Goal: Information Seeking & Learning: Check status

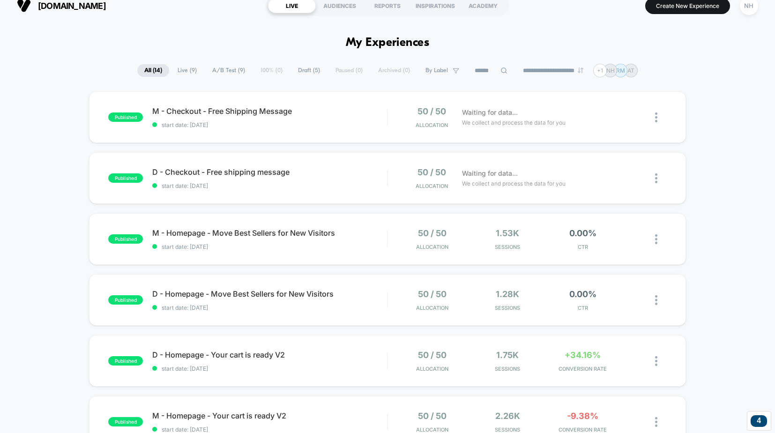
scroll to position [12, 0]
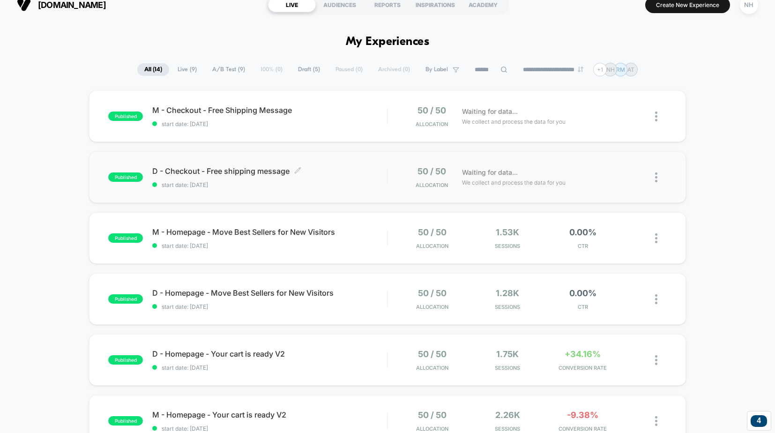
click at [203, 171] on span "D - Checkout - Free shipping message Click to edit experience details" at bounding box center [269, 170] width 235 height 9
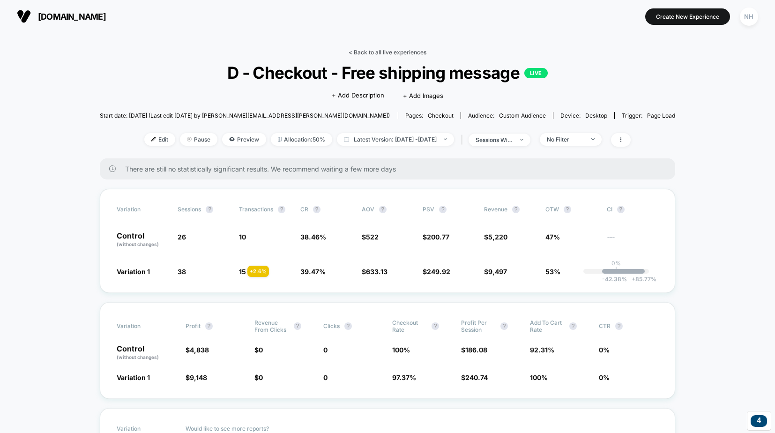
click at [372, 52] on link "< Back to all live experiences" at bounding box center [388, 52] width 78 height 7
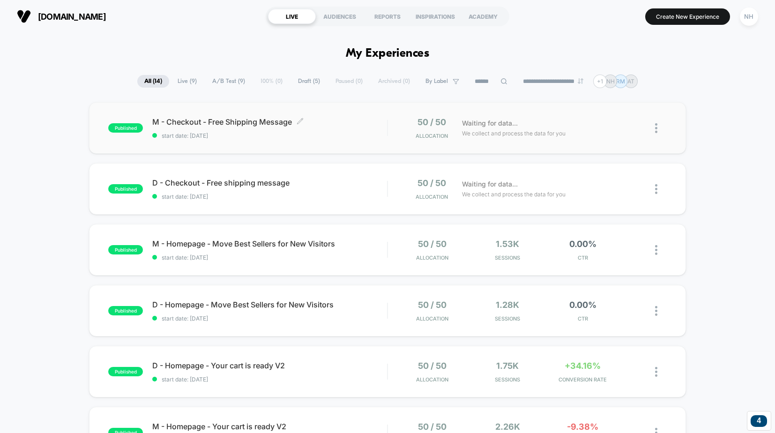
click at [236, 124] on span "M - Checkout - Free Shipping Message Click to edit experience details" at bounding box center [269, 121] width 235 height 9
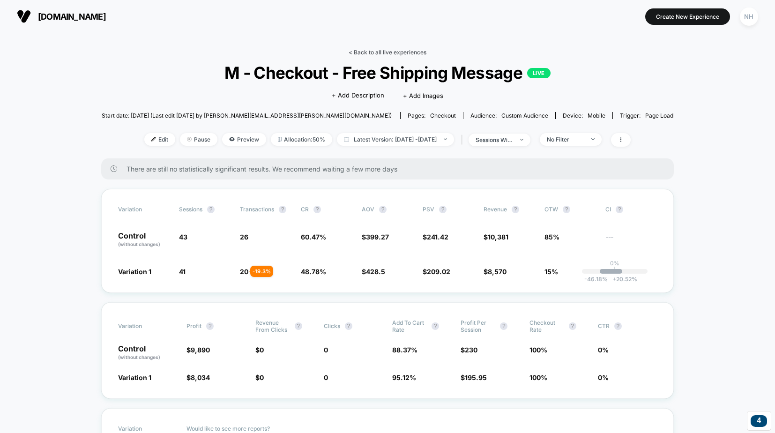
click at [393, 50] on link "< Back to all live experiences" at bounding box center [388, 52] width 78 height 7
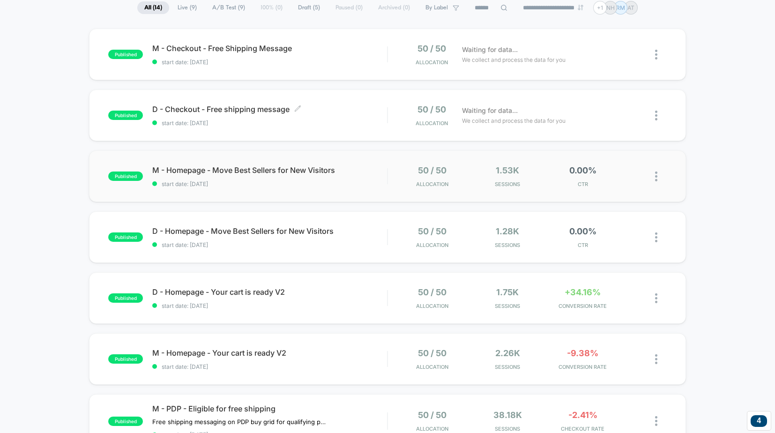
scroll to position [78, 0]
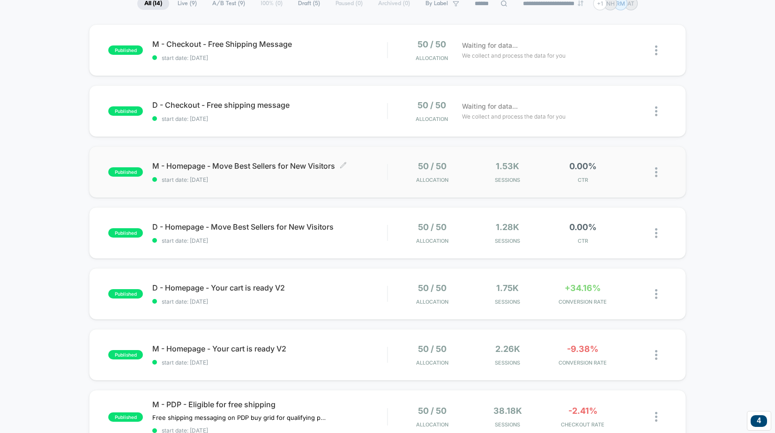
click at [258, 166] on span "M - Homepage - Move Best Sellers for New Visitors Click to edit experience deta…" at bounding box center [269, 165] width 235 height 9
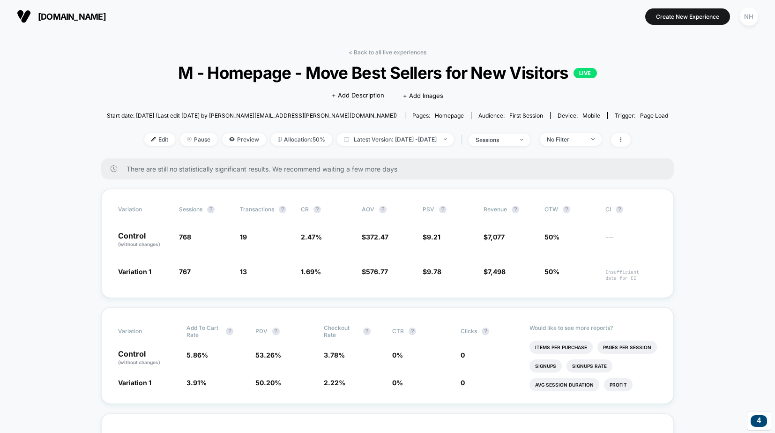
click at [386, 52] on link "< Back to all live experiences" at bounding box center [388, 52] width 78 height 7
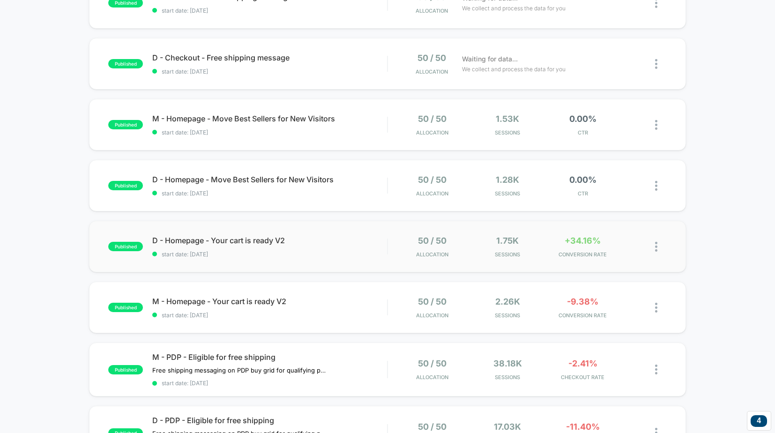
scroll to position [126, 0]
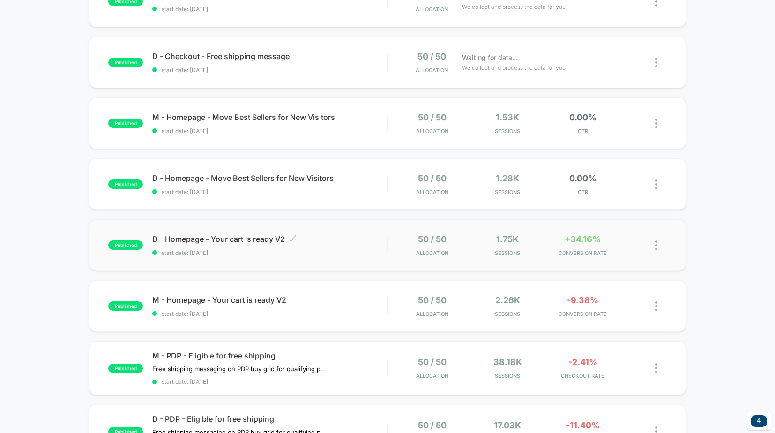
click at [245, 238] on span "D - Homepage - Your cart is ready V2 Click to edit experience details" at bounding box center [269, 238] width 235 height 9
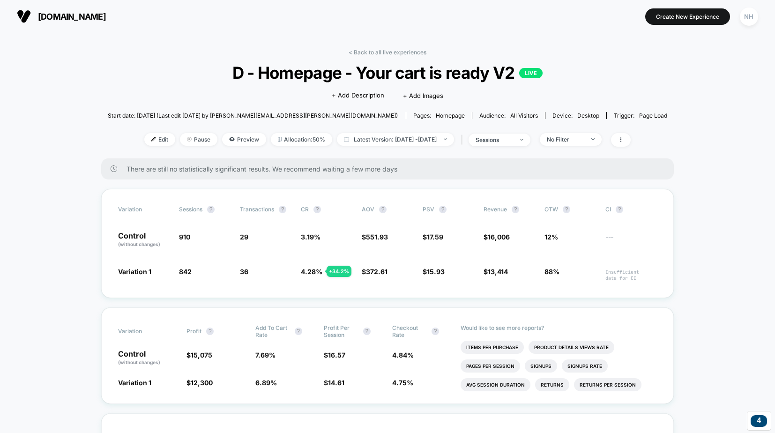
click at [378, 49] on link "< Back to all live experiences" at bounding box center [388, 52] width 78 height 7
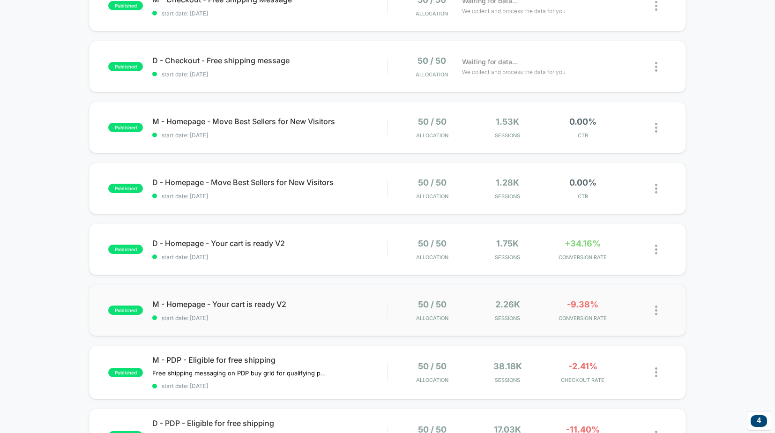
scroll to position [123, 0]
click at [244, 301] on span "M - Homepage - Your cart is ready V2 Click to edit experience details" at bounding box center [269, 302] width 235 height 9
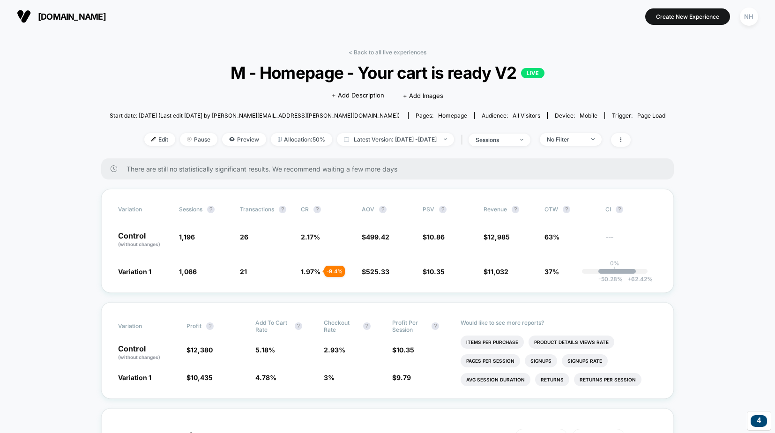
drag, startPoint x: 384, startPoint y: 52, endPoint x: 369, endPoint y: 71, distance: 24.4
click at [384, 52] on link "< Back to all live experiences" at bounding box center [388, 52] width 78 height 7
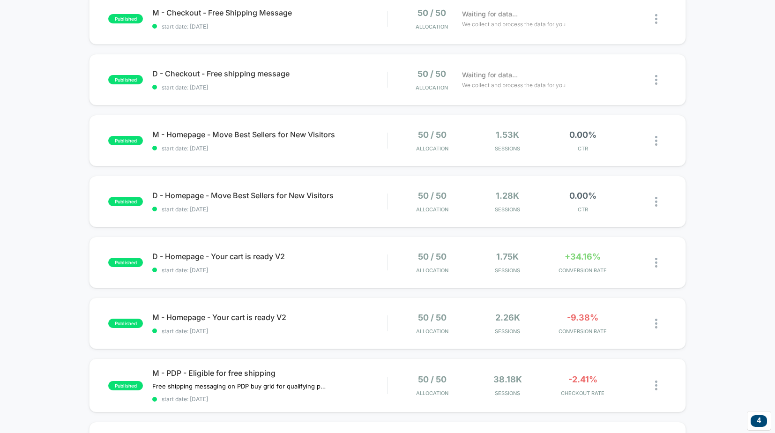
scroll to position [82, 0]
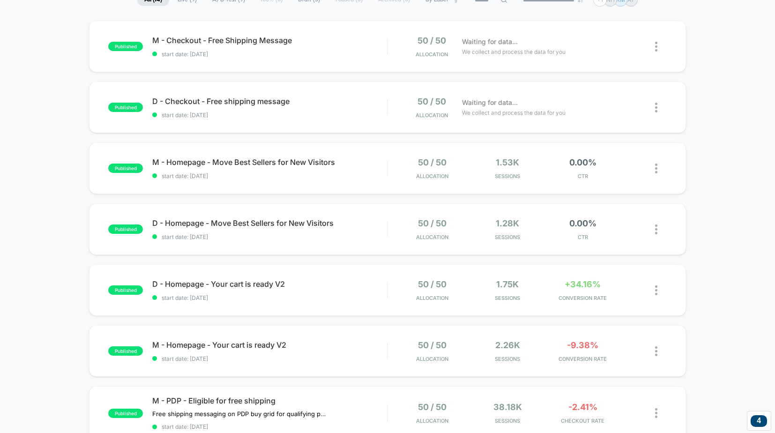
click at [74, 244] on div "published M - Checkout - Free Shipping Message start date: 10/6/2025 50 / 50 Al…" at bounding box center [387, 408] width 775 height 775
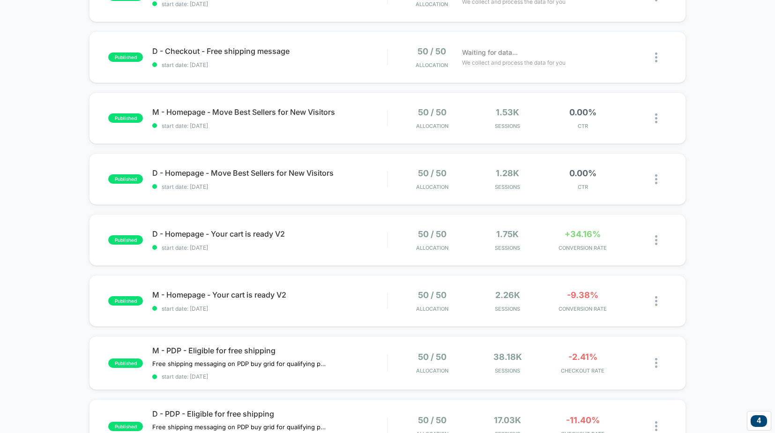
scroll to position [132, 0]
click at [202, 246] on span "start date: [DATE]" at bounding box center [269, 247] width 235 height 7
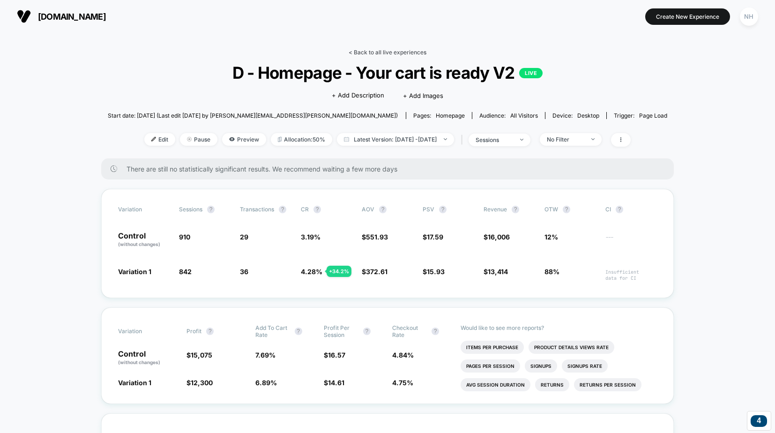
click at [362, 52] on link "< Back to all live experiences" at bounding box center [388, 52] width 78 height 7
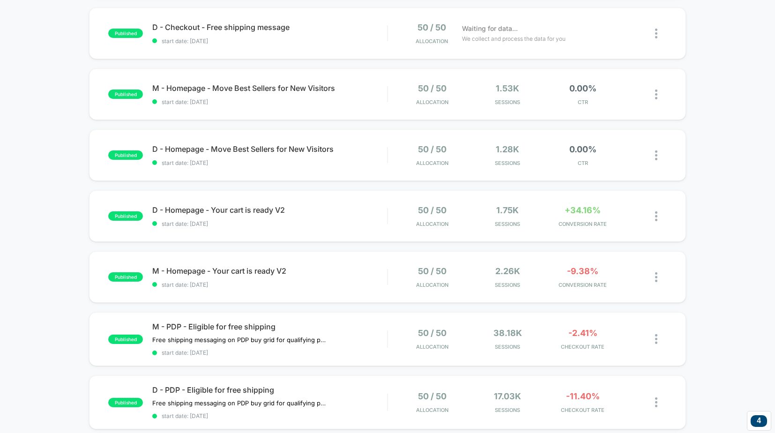
scroll to position [155, 0]
click at [454, 211] on icon at bounding box center [452, 211] width 7 height 7
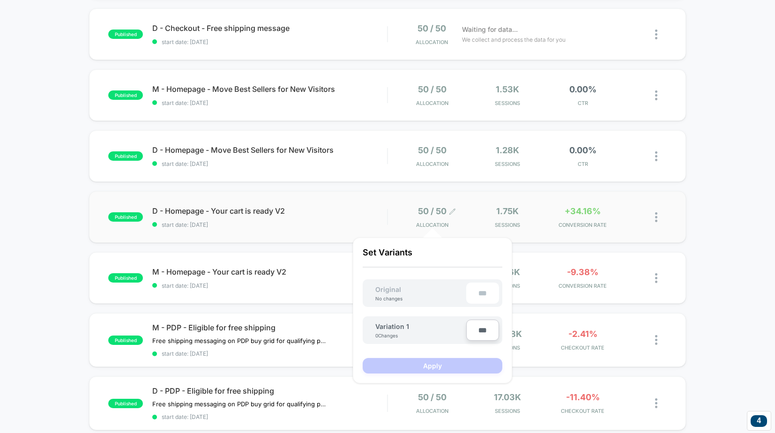
click at [454, 211] on icon at bounding box center [453, 211] width 6 height 6
click at [53, 236] on div "published M - Checkout - Free Shipping Message start date: 10/6/2025 50 / 50 Al…" at bounding box center [387, 335] width 775 height 775
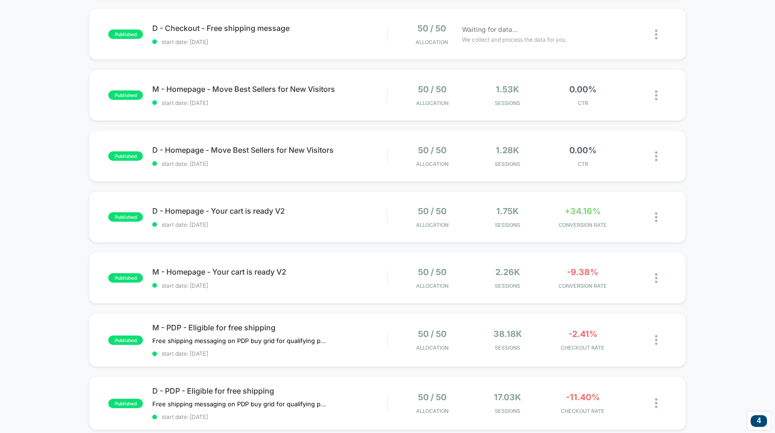
click at [51, 225] on div "published M - Checkout - Free Shipping Message start date: 10/6/2025 50 / 50 Al…" at bounding box center [387, 335] width 775 height 775
click at [204, 212] on span "D - Homepage - Your cart is ready V2 Click to edit experience details" at bounding box center [269, 210] width 235 height 9
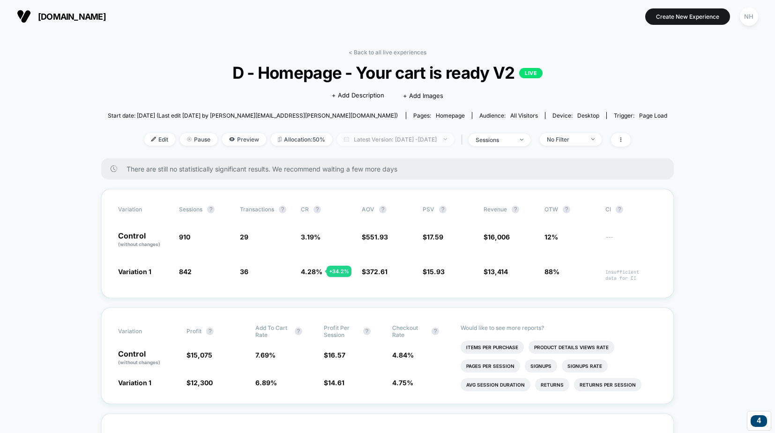
click at [396, 142] on span "Latest Version: Oct 6, 2025 - Oct 9, 2025" at bounding box center [395, 139] width 117 height 13
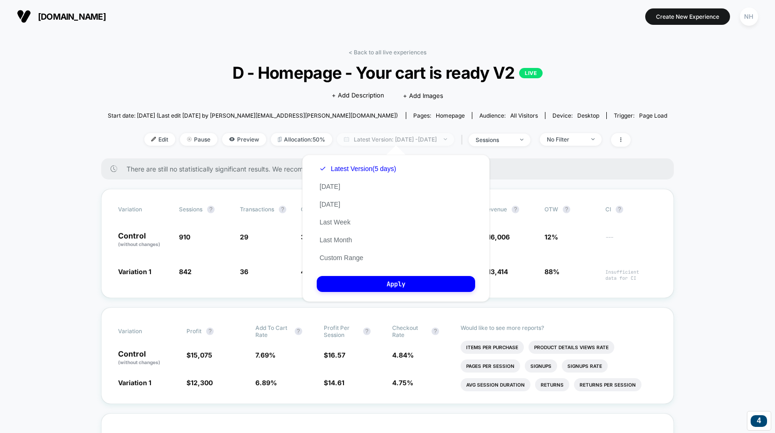
click at [396, 142] on span "Latest Version: Oct 6, 2025 - Oct 9, 2025" at bounding box center [395, 139] width 117 height 13
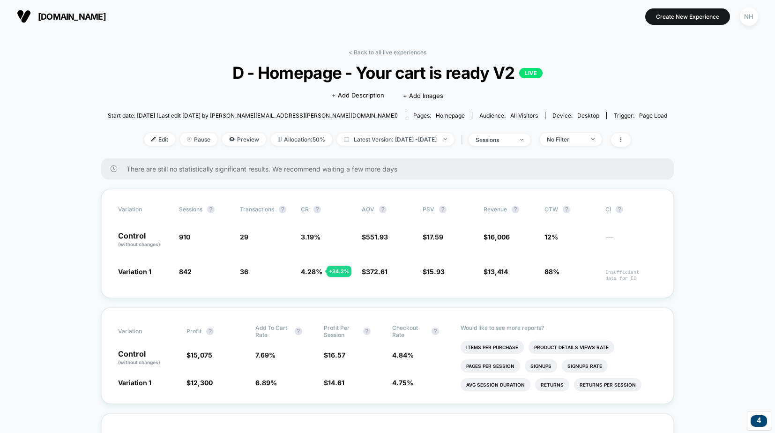
drag, startPoint x: 15, startPoint y: 232, endPoint x: 35, endPoint y: 226, distance: 20.2
click at [398, 50] on link "< Back to all live experiences" at bounding box center [388, 51] width 78 height 7
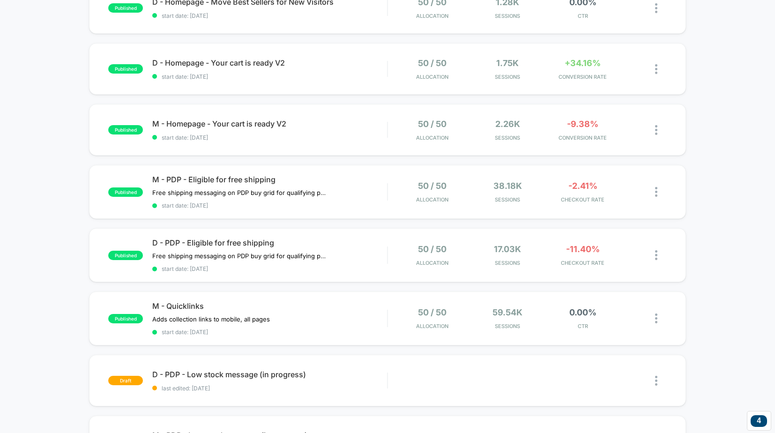
scroll to position [330, 0]
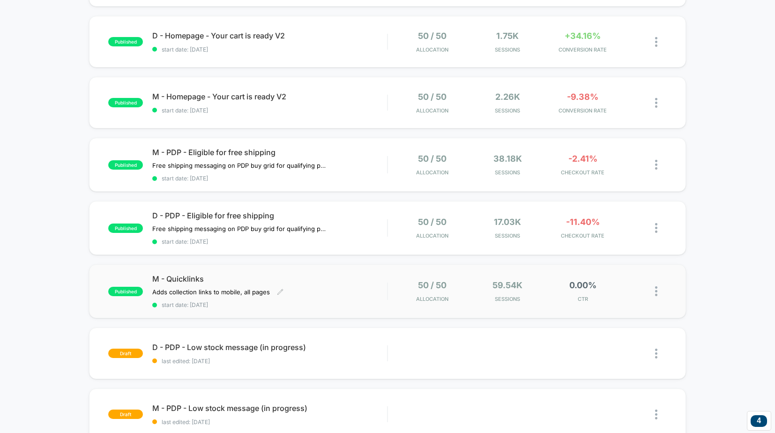
click at [180, 279] on span "M - Quicklinks" at bounding box center [269, 278] width 235 height 9
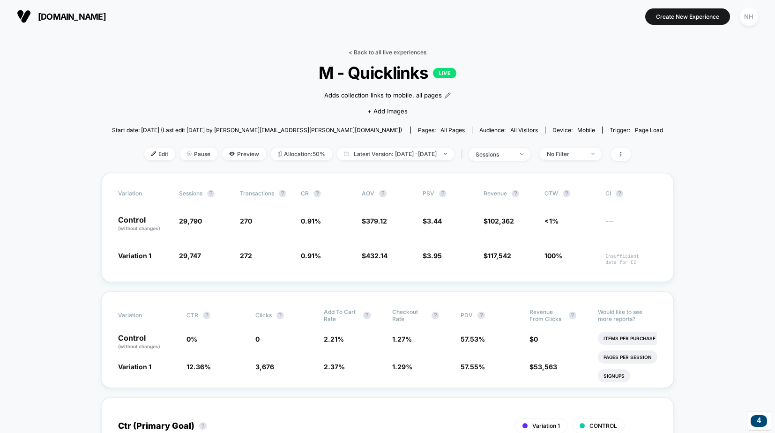
click at [388, 52] on link "< Back to all live experiences" at bounding box center [388, 52] width 78 height 7
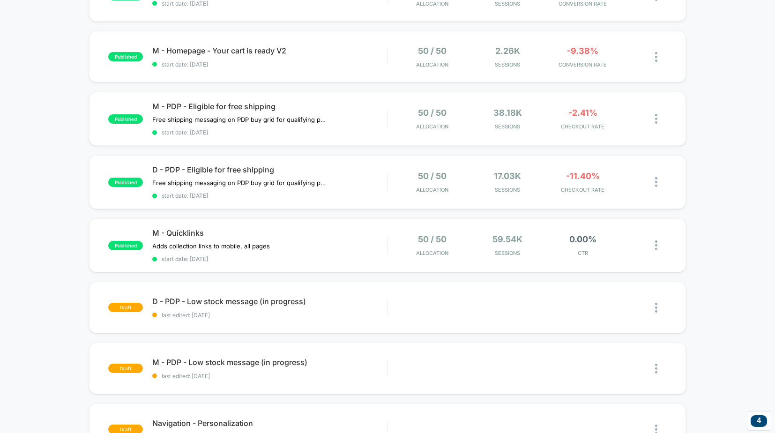
scroll to position [332, 0]
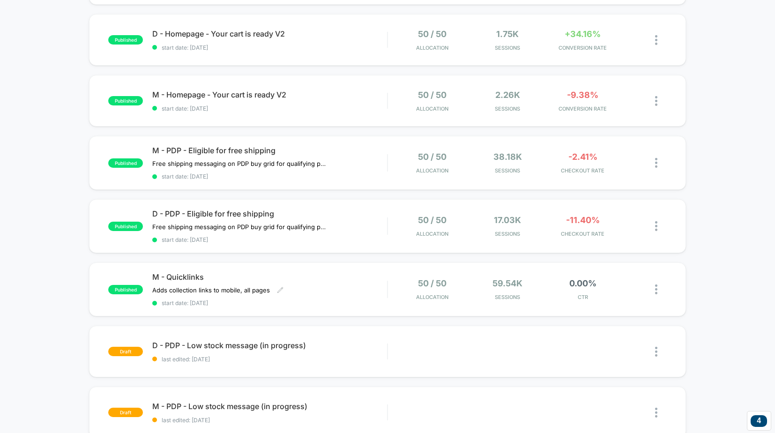
click at [302, 272] on span "M - Quicklinks" at bounding box center [269, 276] width 235 height 9
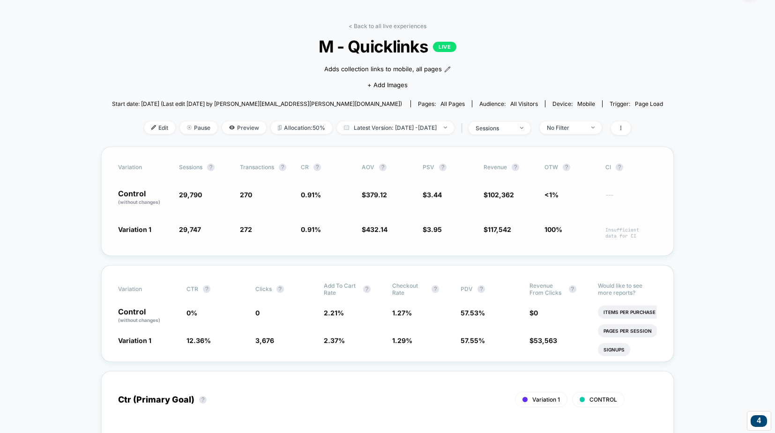
scroll to position [30, 0]
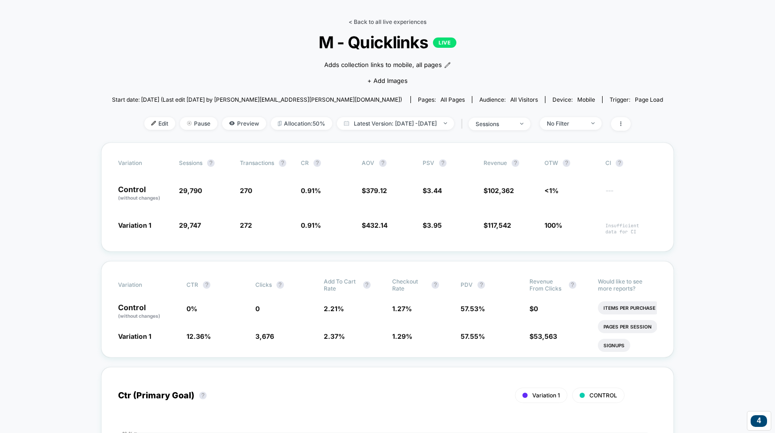
click at [393, 23] on link "< Back to all live experiences" at bounding box center [388, 21] width 78 height 7
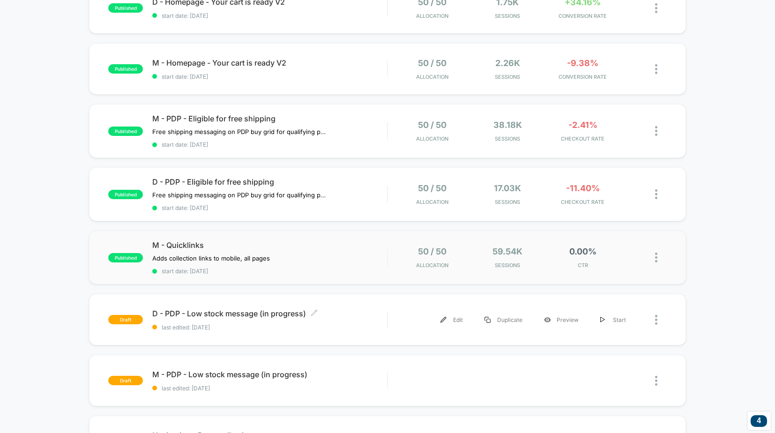
scroll to position [364, 0]
click at [344, 248] on div "M - Quicklinks Adds collection links to mobile, all pages Click to edit experie…" at bounding box center [269, 257] width 235 height 34
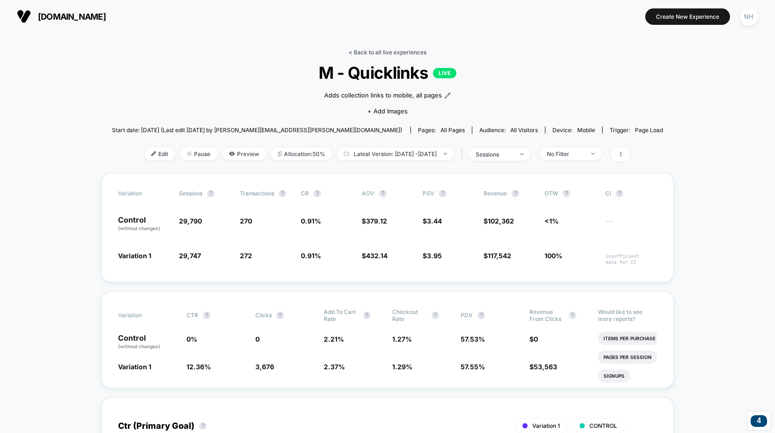
drag, startPoint x: 403, startPoint y: 48, endPoint x: 394, endPoint y: 51, distance: 8.9
click at [393, 52] on link "< Back to all live experiences" at bounding box center [388, 52] width 78 height 7
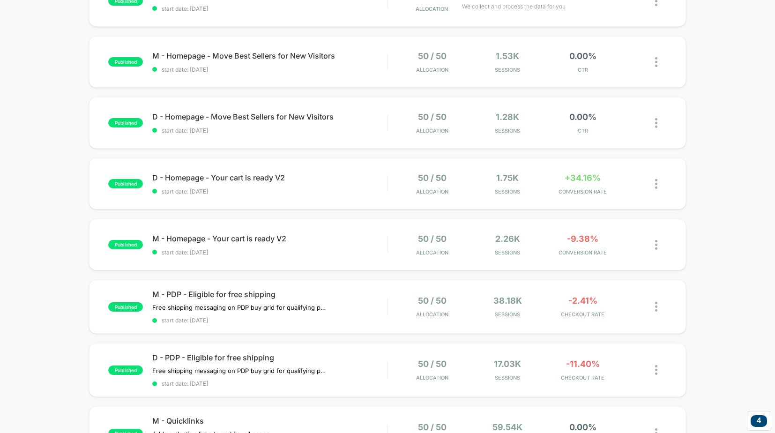
scroll to position [321, 0]
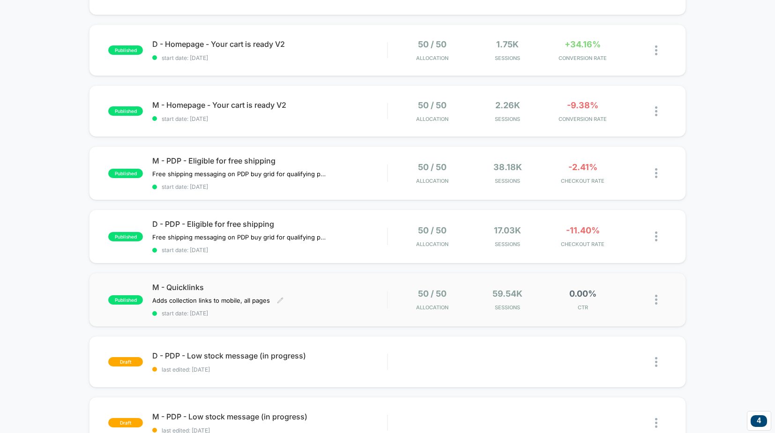
click at [324, 286] on span "M - Quicklinks" at bounding box center [269, 287] width 235 height 9
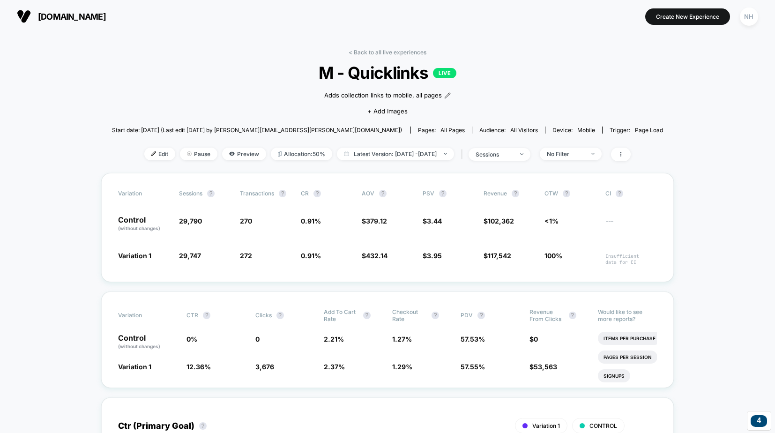
click at [367, 50] on link "< Back to all live experiences" at bounding box center [388, 52] width 78 height 7
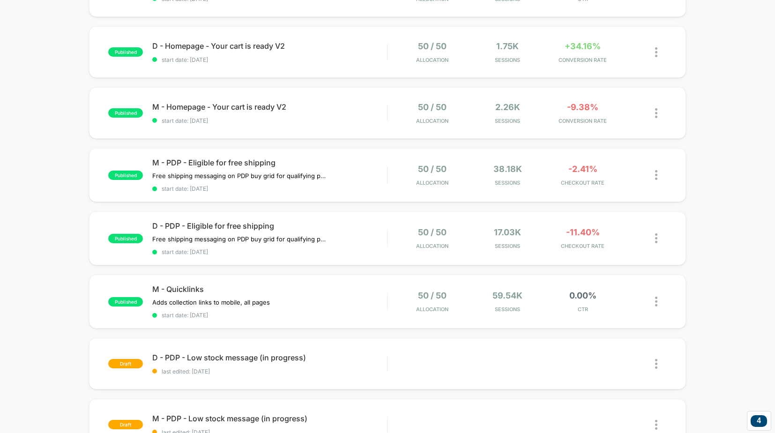
scroll to position [322, 0]
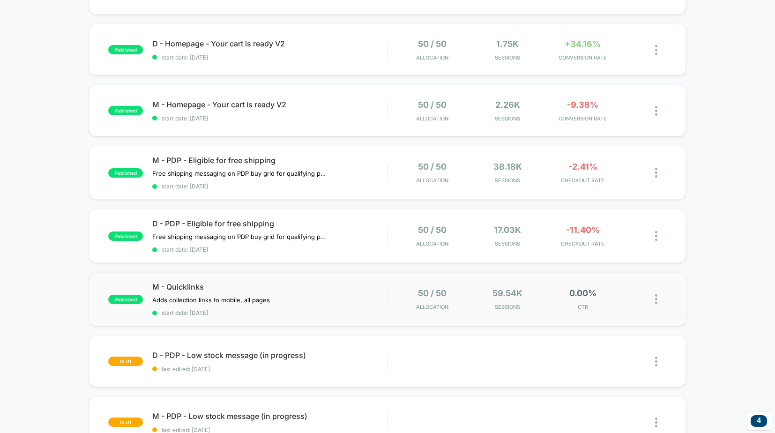
click at [656, 296] on img at bounding box center [656, 299] width 2 height 10
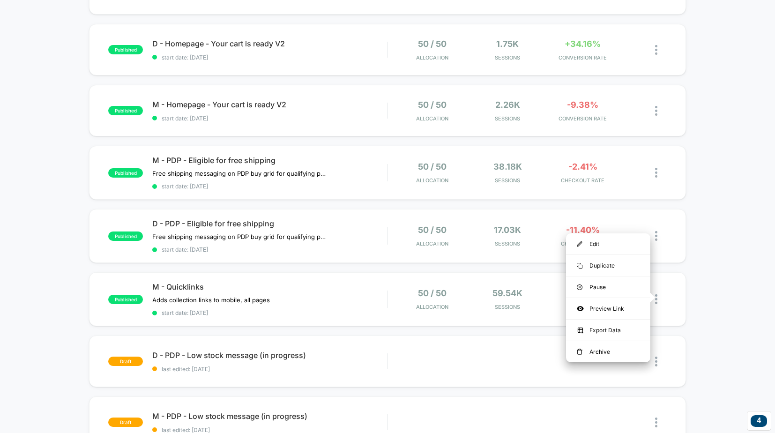
click at [689, 289] on div "published M - Checkout - Free Shipping Message start date: 10/6/2025 50 / 50 Al…" at bounding box center [387, 167] width 775 height 775
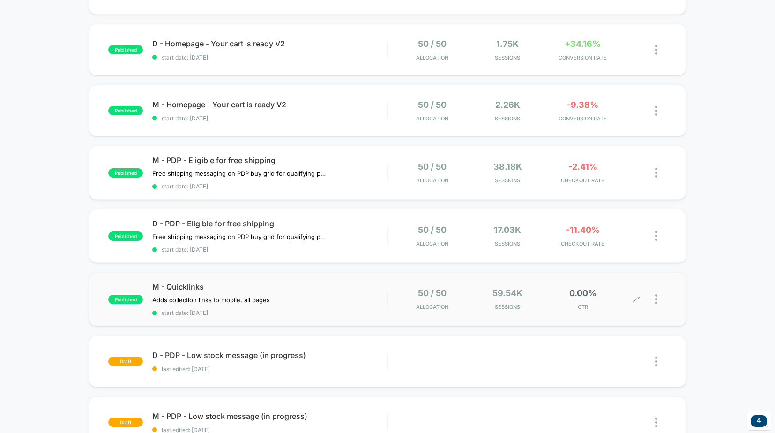
click at [654, 294] on div at bounding box center [652, 299] width 30 height 22
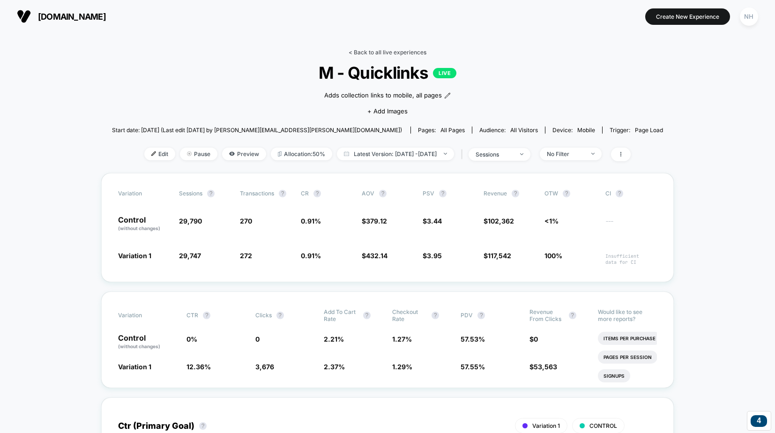
click at [397, 53] on link "< Back to all live experiences" at bounding box center [388, 52] width 78 height 7
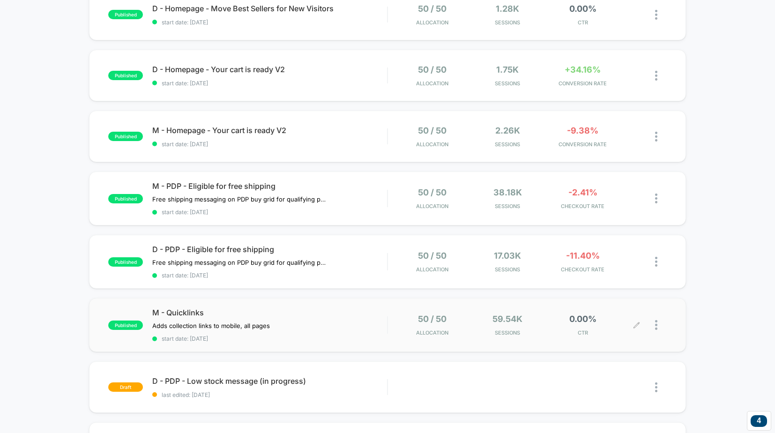
scroll to position [302, 0]
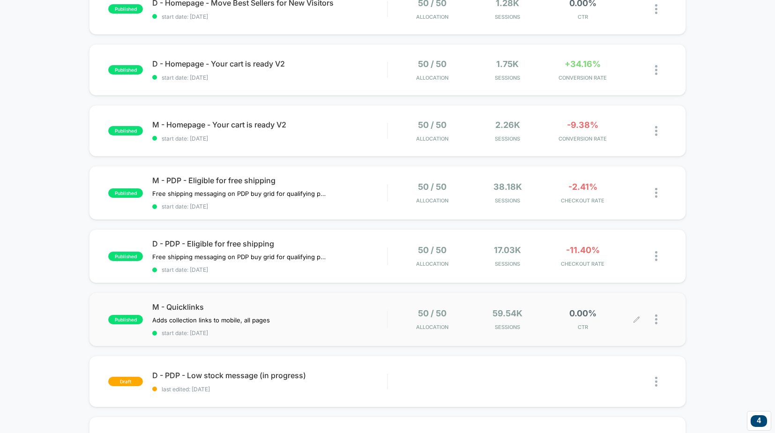
click at [655, 317] on img at bounding box center [656, 319] width 2 height 10
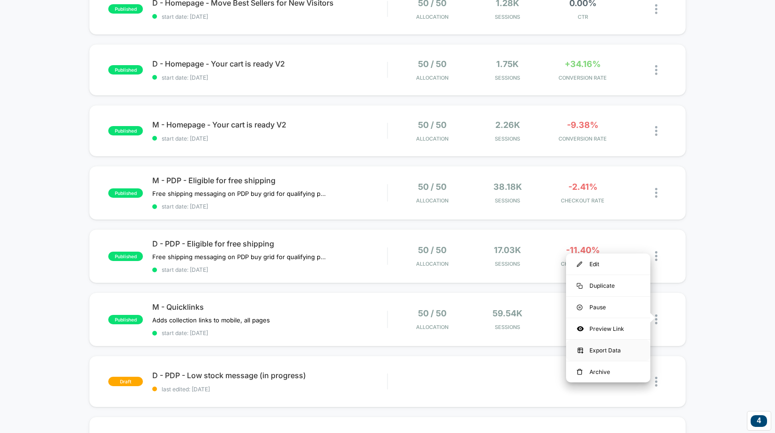
click at [612, 345] on div "Export Data" at bounding box center [608, 350] width 84 height 21
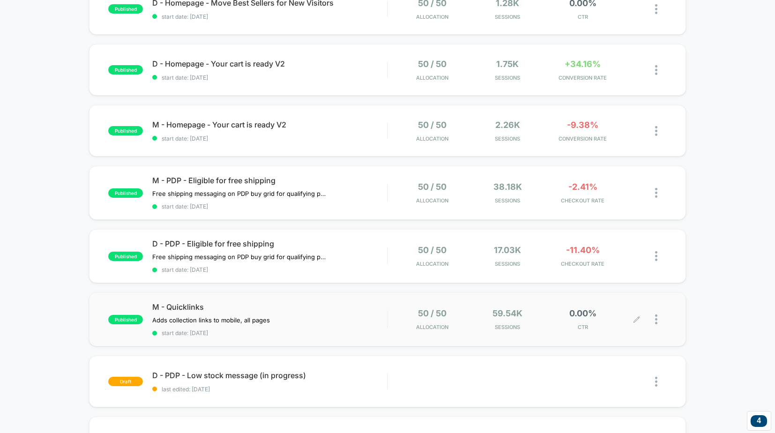
click at [653, 316] on div at bounding box center [652, 319] width 30 height 22
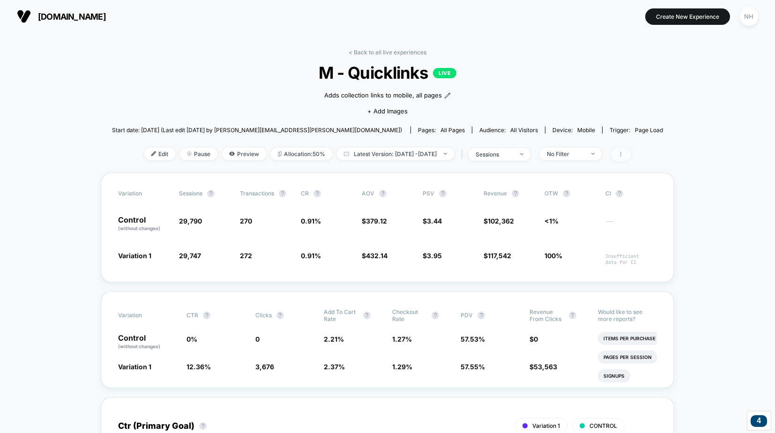
click at [624, 153] on icon at bounding box center [621, 154] width 6 height 6
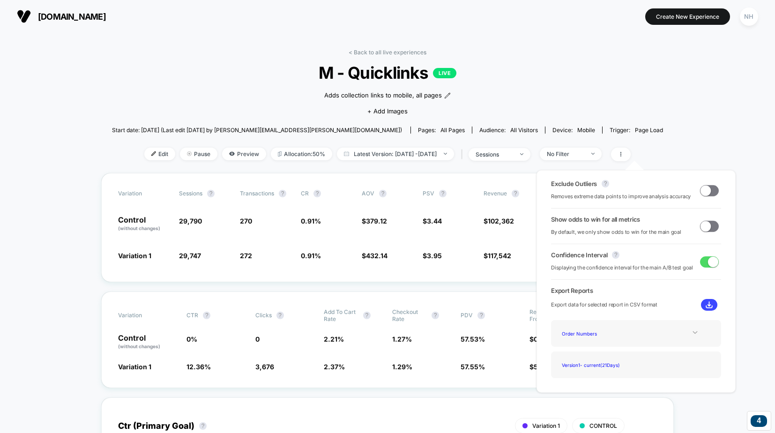
click at [691, 330] on icon at bounding box center [694, 332] width 7 height 7
click at [692, 331] on icon at bounding box center [694, 332] width 5 height 3
click at [635, 365] on div "Version 1 - current ( 21 Days)" at bounding box center [636, 364] width 156 height 13
click at [657, 294] on div "Exclude Outliers ? Removes extreme data points to improve analysis accuracy Sho…" at bounding box center [635, 281] width 199 height 223
click at [624, 155] on icon at bounding box center [621, 154] width 6 height 6
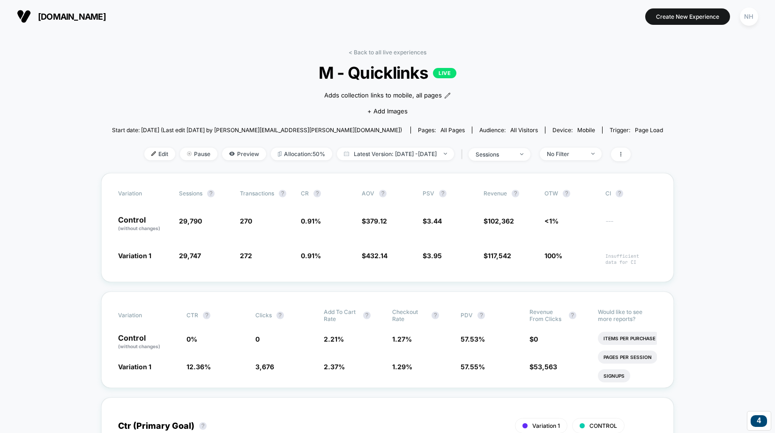
click at [503, 155] on div "sessions" at bounding box center [494, 154] width 37 height 7
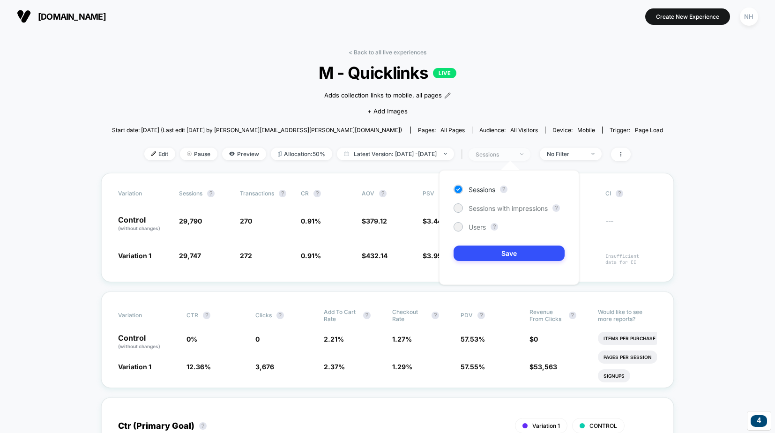
click at [508, 155] on div "sessions" at bounding box center [494, 154] width 37 height 7
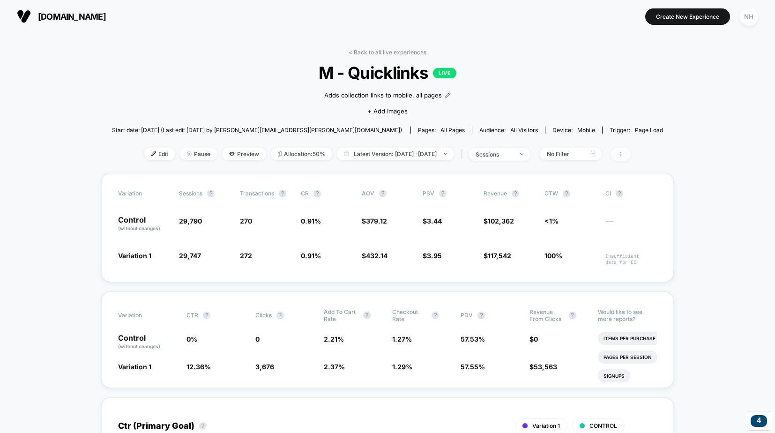
click at [631, 155] on span at bounding box center [621, 155] width 20 height 14
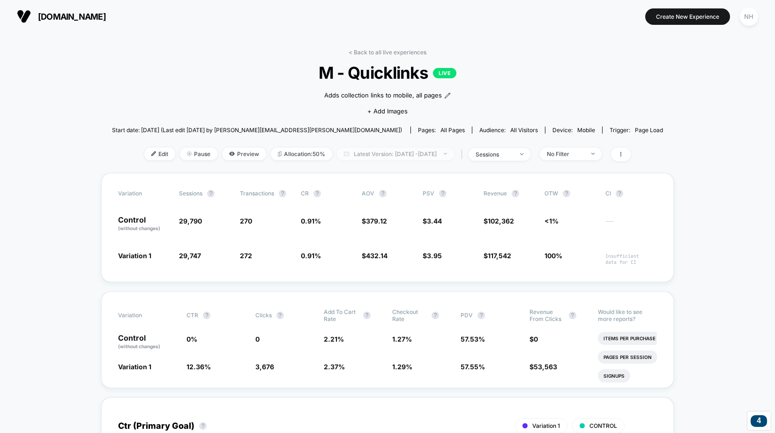
click at [387, 152] on span "Latest Version: Sep 19, 2025 - Oct 9, 2025" at bounding box center [395, 154] width 117 height 13
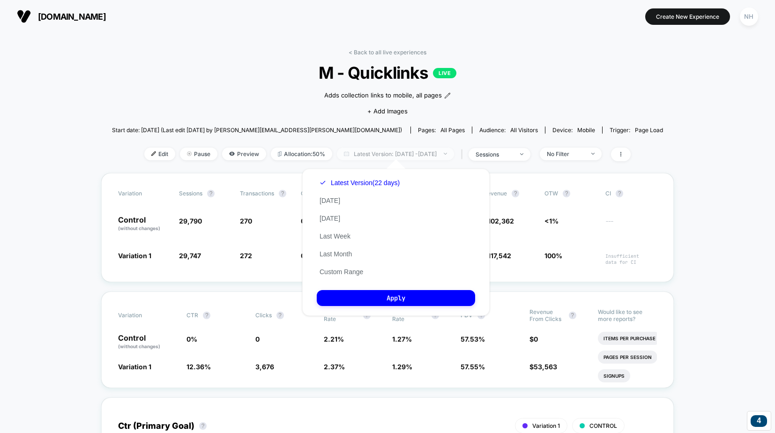
click at [387, 152] on span "Latest Version: Sep 19, 2025 - Oct 9, 2025" at bounding box center [395, 154] width 117 height 13
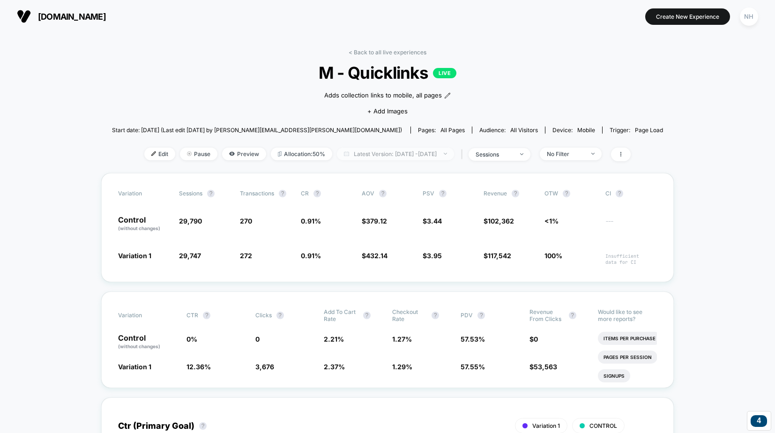
click at [378, 150] on span "Latest Version: Sep 19, 2025 - Oct 9, 2025" at bounding box center [395, 154] width 117 height 13
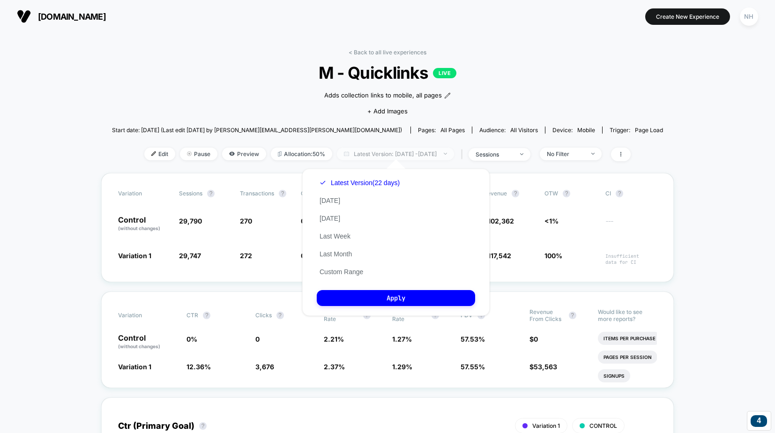
click at [406, 152] on span "Latest Version: Sep 19, 2025 - Oct 9, 2025" at bounding box center [395, 154] width 117 height 13
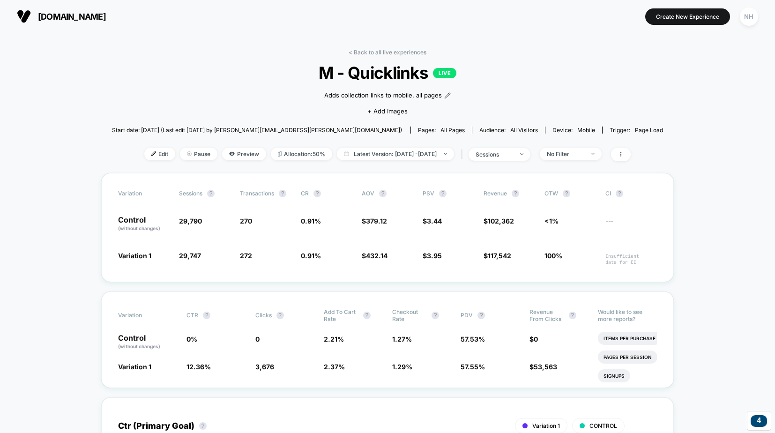
click at [385, 162] on div "< Back to all live experiences M - Quicklinks LIVE Adds collection links to mob…" at bounding box center [387, 111] width 551 height 124
click at [404, 52] on link "< Back to all live experiences" at bounding box center [388, 52] width 78 height 7
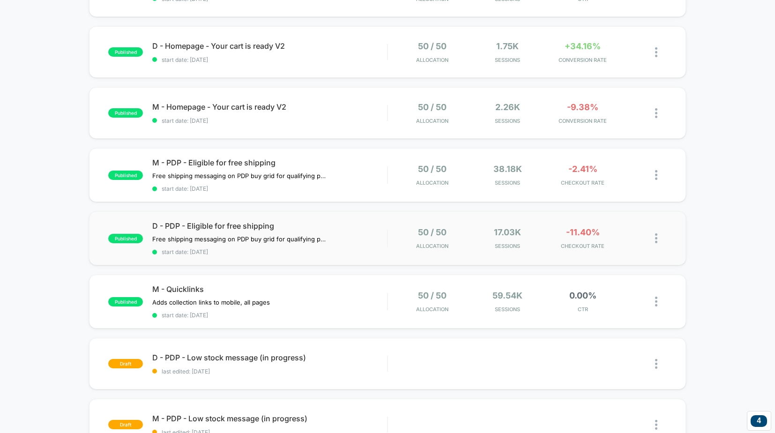
scroll to position [320, 0]
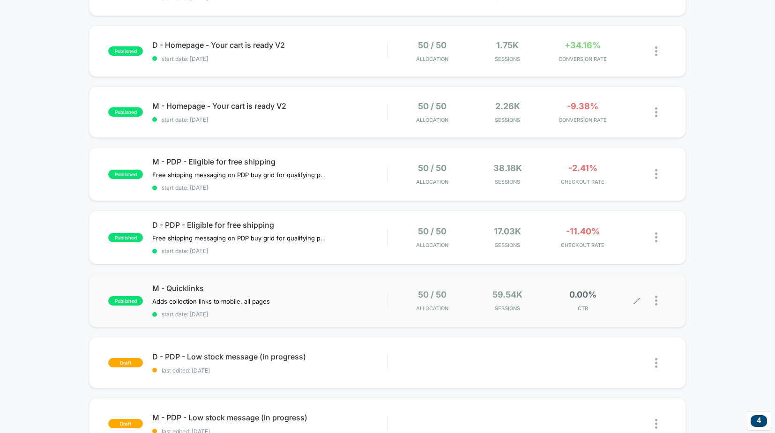
click at [658, 298] on div at bounding box center [661, 301] width 12 height 22
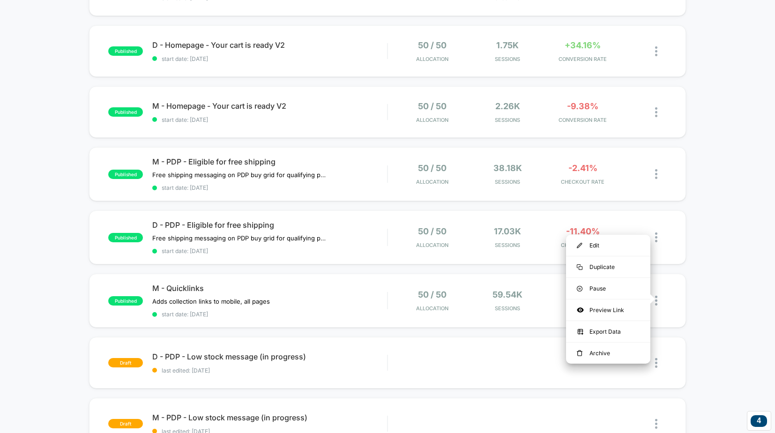
click at [712, 288] on div "published M - Checkout - Free Shipping Message start date: 10/6/2025 50 / 50 Al…" at bounding box center [387, 169] width 775 height 775
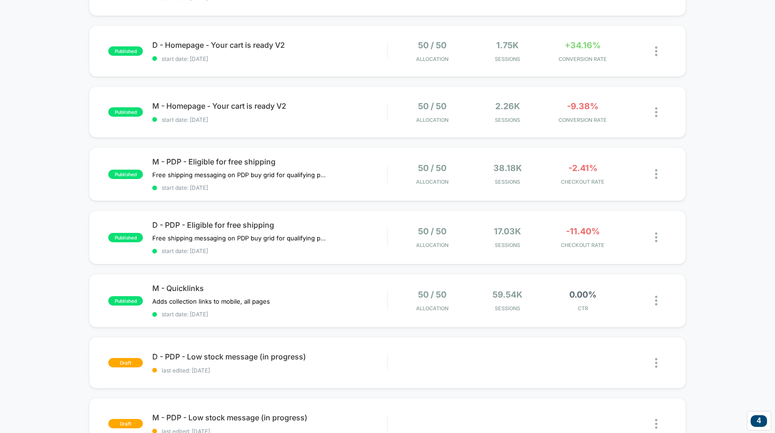
scroll to position [352, 0]
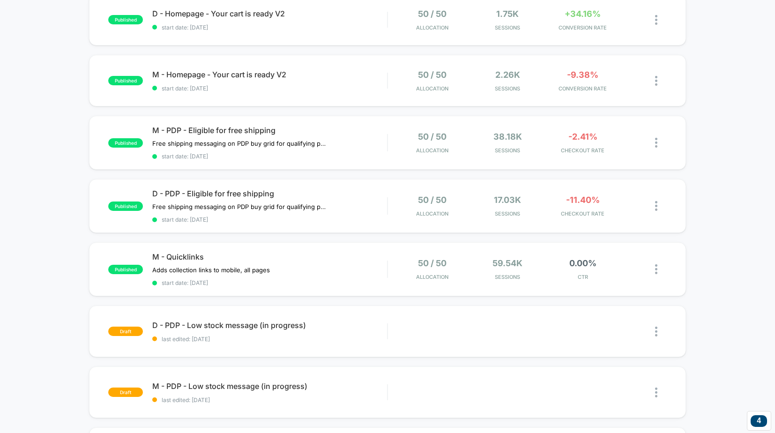
click at [747, 181] on div "published M - Checkout - Free Shipping Message start date: 10/6/2025 50 / 50 Al…" at bounding box center [387, 137] width 775 height 775
drag, startPoint x: 30, startPoint y: 134, endPoint x: 42, endPoint y: 8, distance: 125.6
click at [31, 127] on div "published M - Checkout - Free Shipping Message start date: 10/6/2025 50 / 50 Al…" at bounding box center [387, 137] width 775 height 775
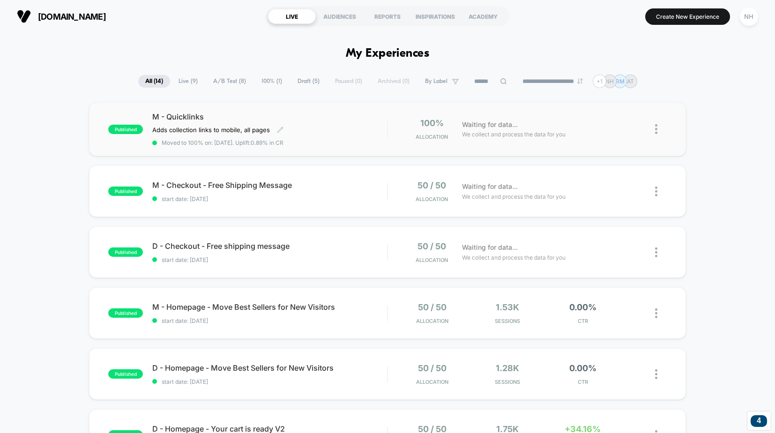
click at [335, 121] on div "M - Quicklinks Adds collection links to mobile, all pages Click to edit experie…" at bounding box center [269, 129] width 235 height 34
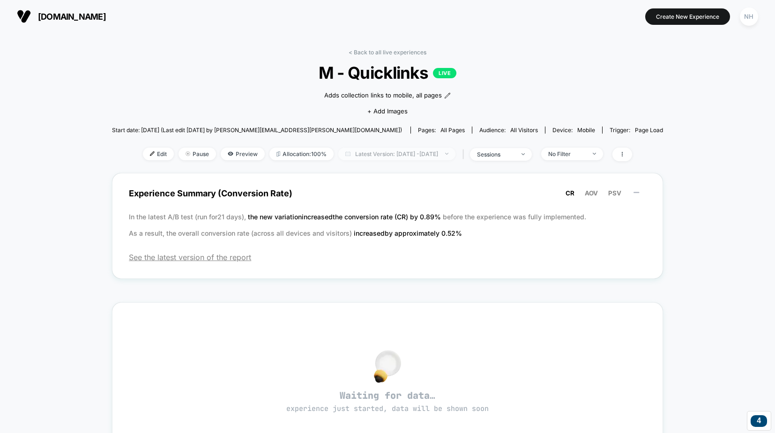
click at [435, 150] on span "Latest Version: [DATE] - [DATE]" at bounding box center [396, 154] width 117 height 13
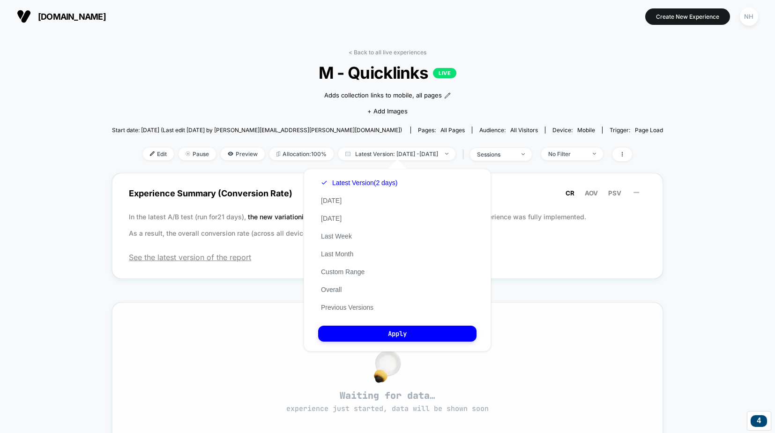
click at [353, 304] on button "Previous Versions" at bounding box center [347, 307] width 58 height 8
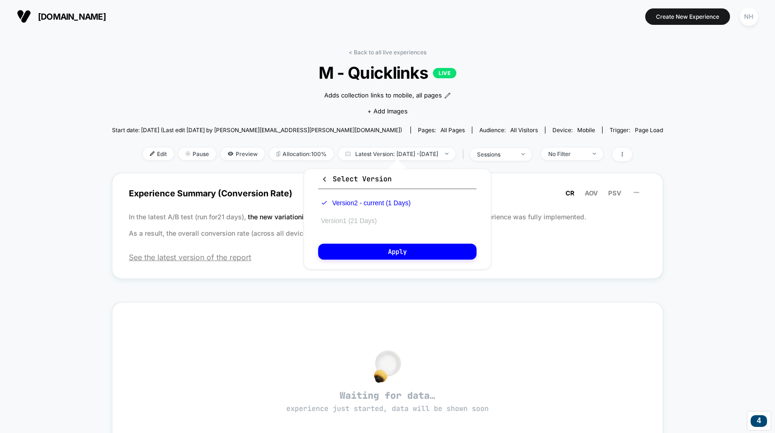
click at [355, 220] on button "Version 1 (21 Days)" at bounding box center [348, 220] width 61 height 8
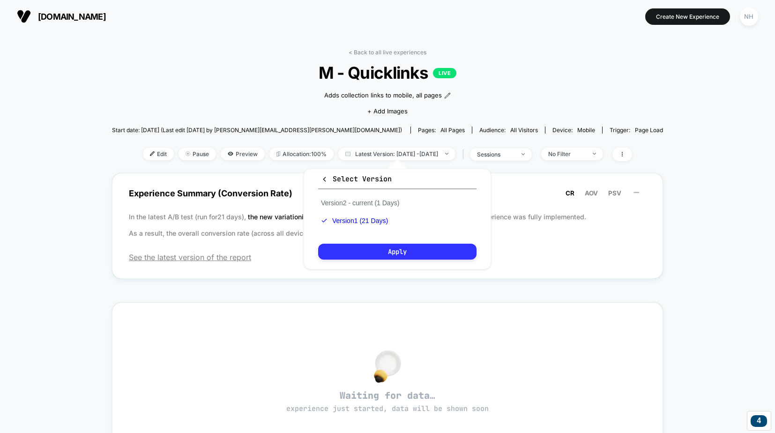
click at [399, 254] on button "Apply" at bounding box center [397, 252] width 158 height 16
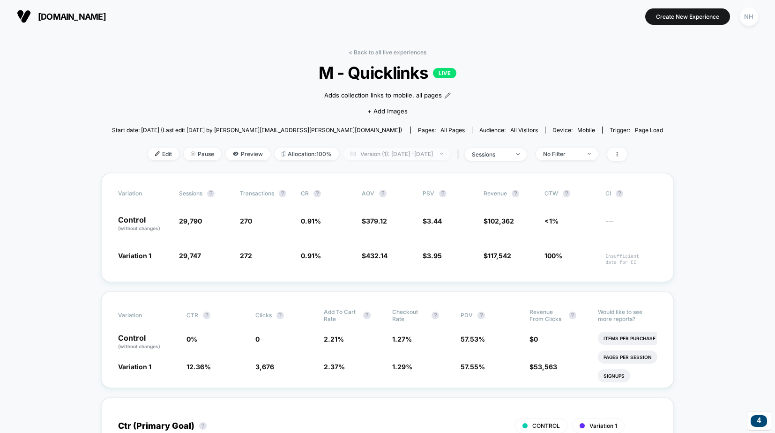
click at [412, 155] on span "Version (1): [DATE] - [DATE]" at bounding box center [396, 154] width 107 height 13
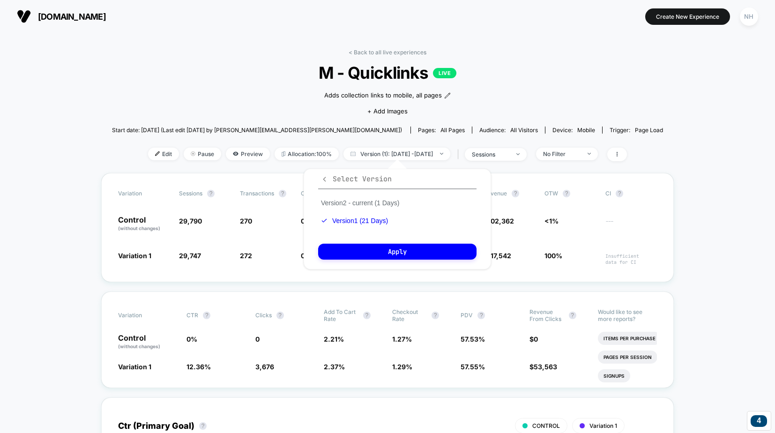
click at [322, 179] on icon "button" at bounding box center [324, 179] width 7 height 7
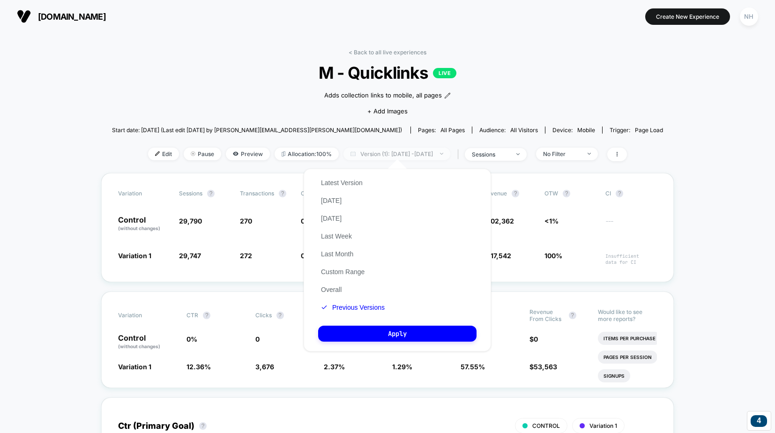
click at [391, 151] on span "Version (1): [DATE] - [DATE]" at bounding box center [396, 154] width 107 height 13
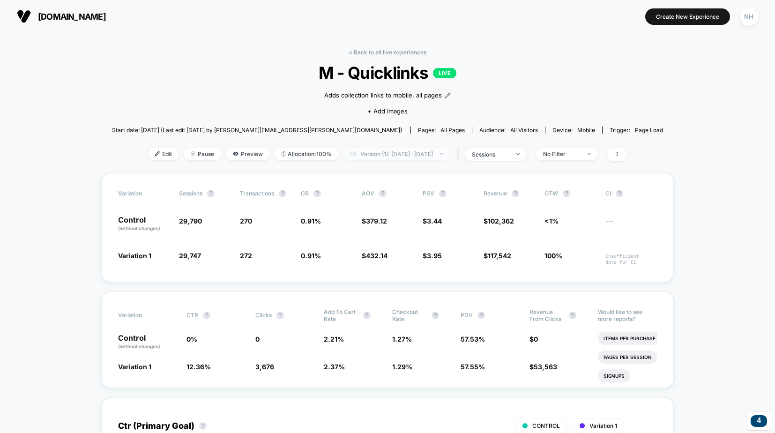
click at [391, 152] on span "Version (1): [DATE] - [DATE]" at bounding box center [396, 154] width 107 height 13
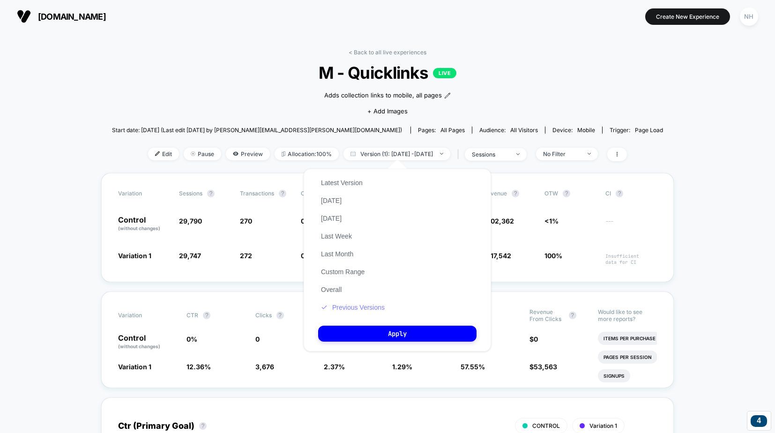
click at [355, 304] on button "Previous Versions" at bounding box center [352, 307] width 69 height 8
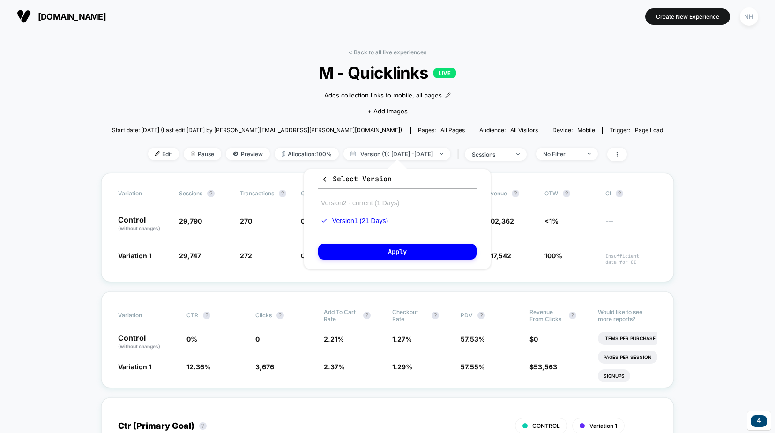
click at [364, 200] on button "Version 2 - current (1 Days)" at bounding box center [360, 203] width 84 height 8
click at [387, 251] on button "Apply" at bounding box center [397, 252] width 158 height 16
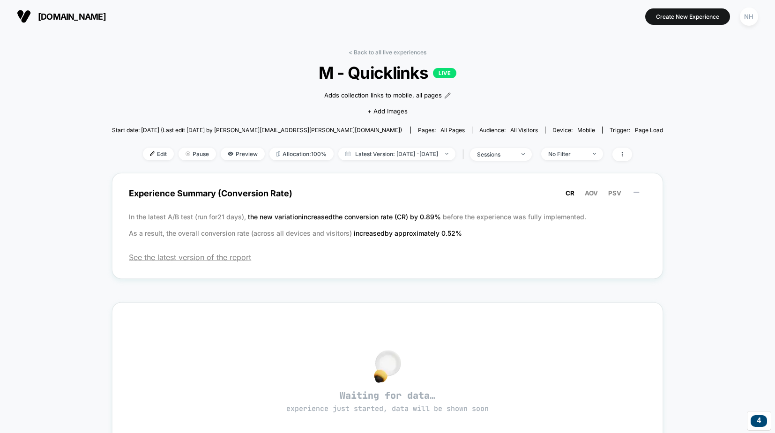
click at [374, 47] on div "< Back to all live experiences M - Quicklinks LIVE Adds collection links to mob…" at bounding box center [387, 325] width 551 height 566
click at [371, 50] on link "< Back to all live experiences" at bounding box center [388, 52] width 78 height 7
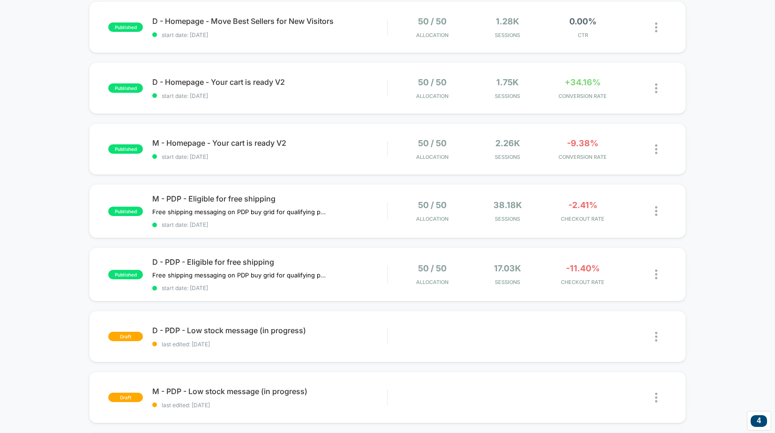
scroll to position [346, 0]
click at [213, 260] on span "D - PDP - Eligible for free shipping" at bounding box center [269, 262] width 235 height 9
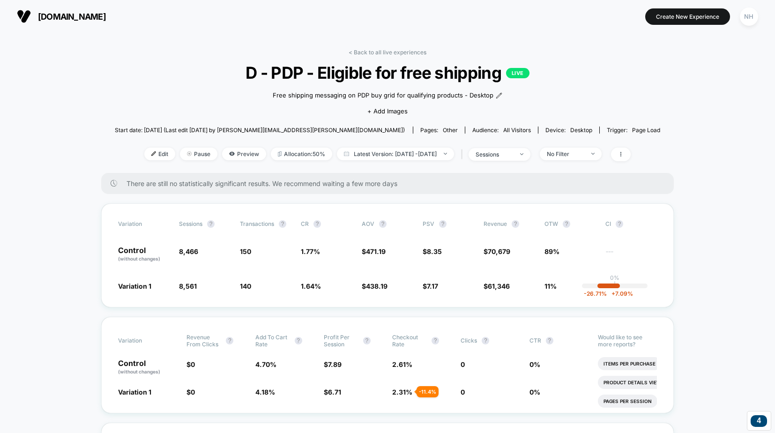
scroll to position [24, 0]
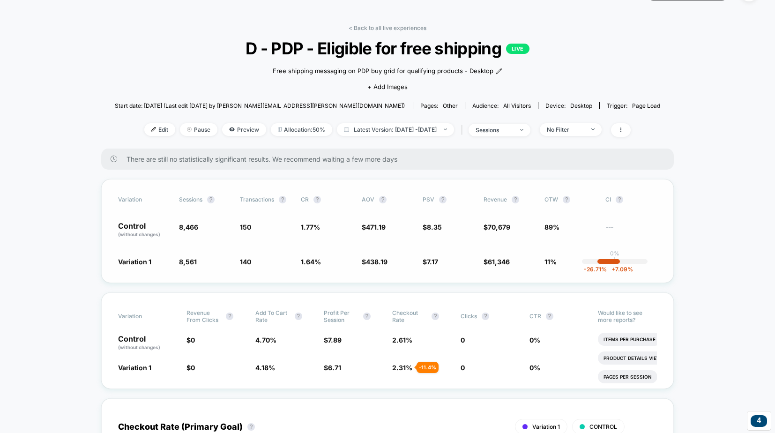
drag, startPoint x: 197, startPoint y: 257, endPoint x: 187, endPoint y: 262, distance: 10.9
click at [197, 257] on span "8,561 + 1.1 %" at bounding box center [205, 261] width 52 height 9
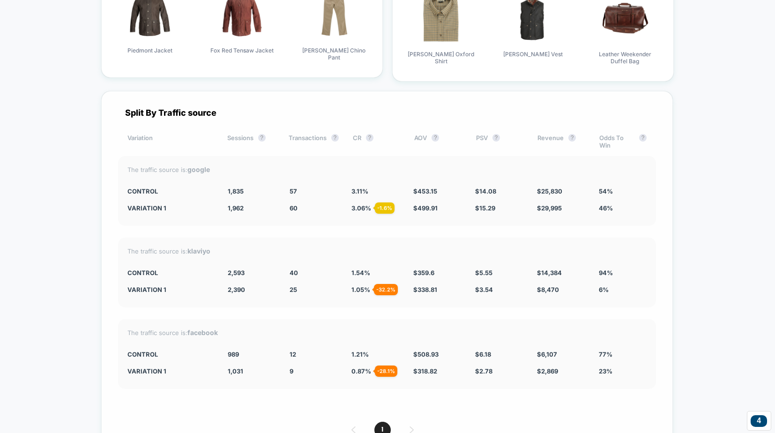
scroll to position [2520, 0]
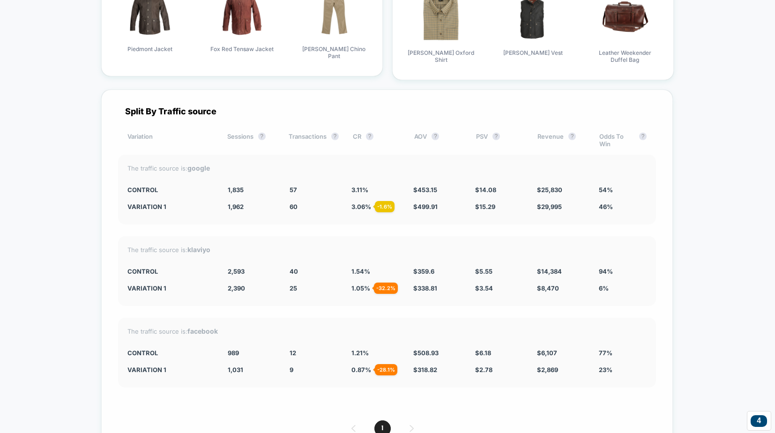
click at [406, 420] on div "1" at bounding box center [387, 428] width 538 height 16
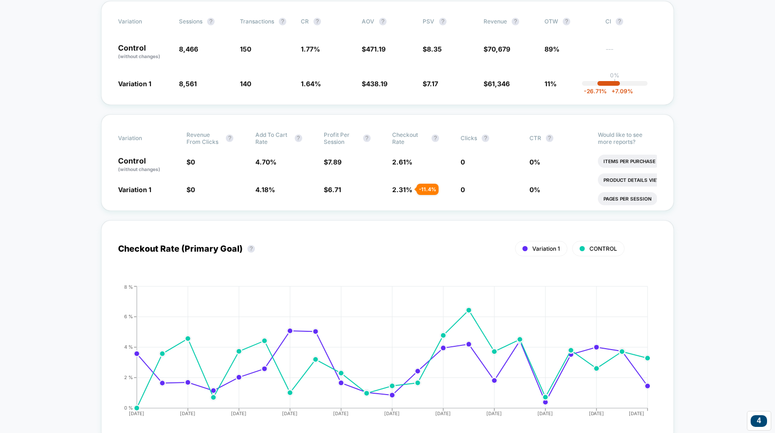
scroll to position [0, 0]
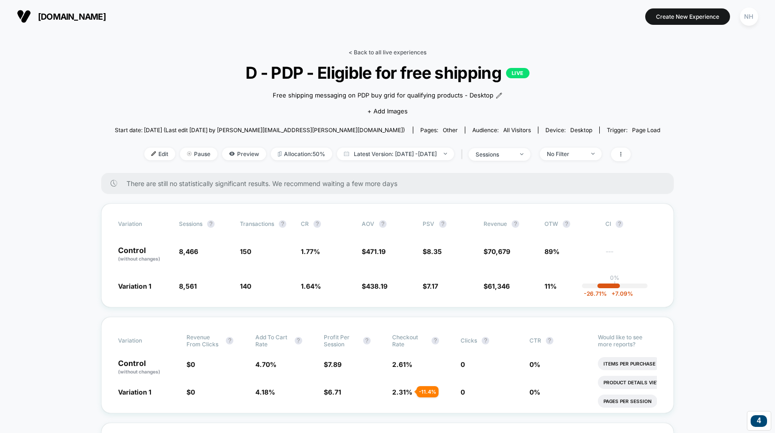
click at [366, 54] on link "< Back to all live experiences" at bounding box center [388, 52] width 78 height 7
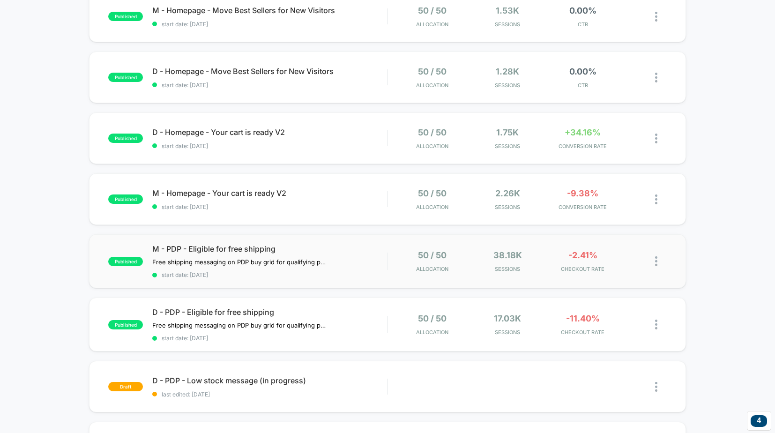
scroll to position [301, 0]
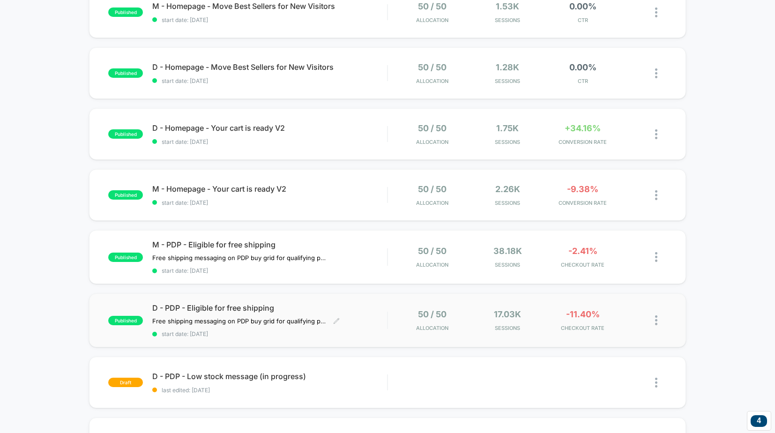
click at [243, 303] on span "D - PDP - Eligible for free shipping" at bounding box center [269, 307] width 235 height 9
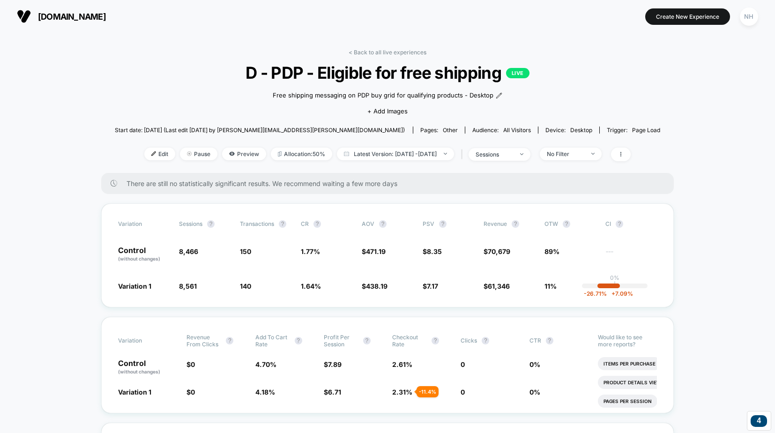
click at [380, 51] on link "< Back to all live experiences" at bounding box center [388, 52] width 78 height 7
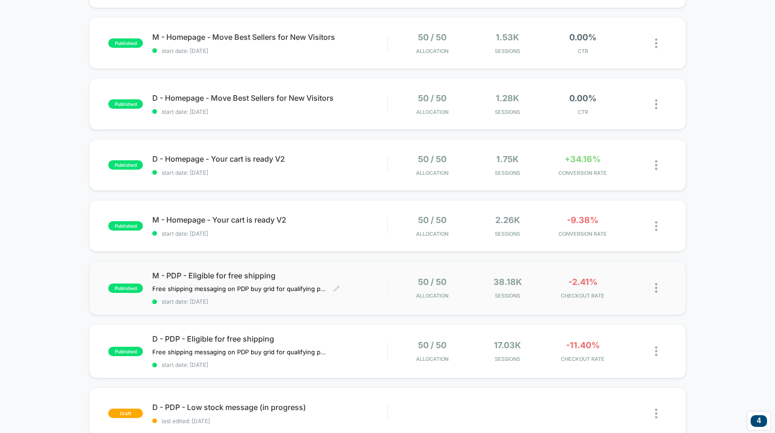
scroll to position [271, 0]
click at [247, 275] on span "M - PDP - Eligible for free shipping" at bounding box center [269, 274] width 235 height 9
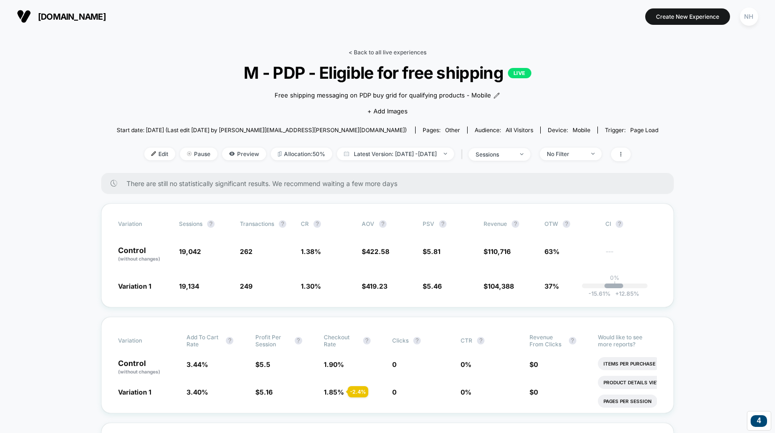
click at [372, 52] on link "< Back to all live experiences" at bounding box center [388, 52] width 78 height 7
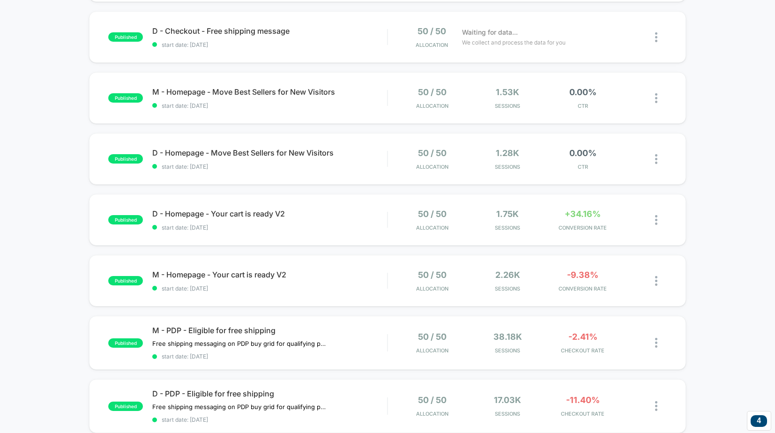
scroll to position [216, 0]
click at [636, 342] on icon at bounding box center [636, 342] width 6 height 6
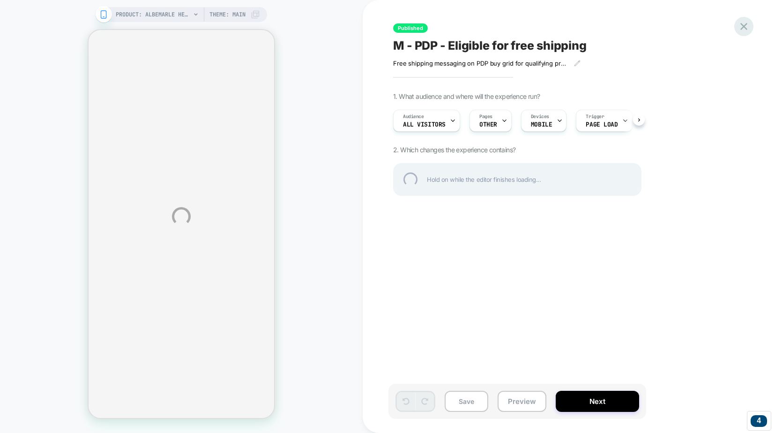
click at [744, 31] on div at bounding box center [743, 26] width 19 height 19
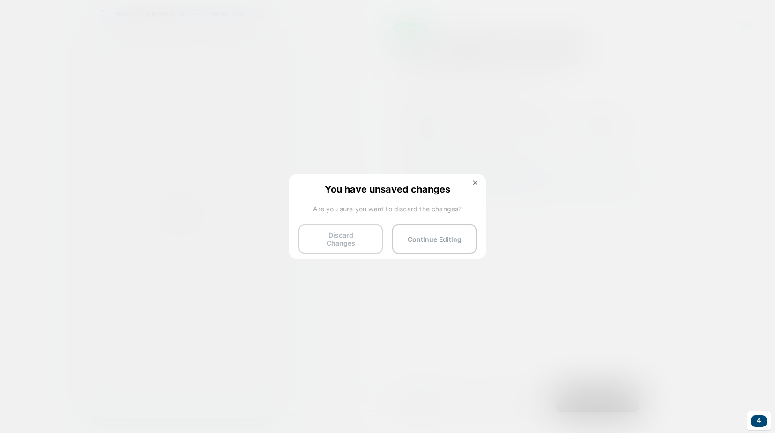
click at [339, 236] on button "Discard Changes" at bounding box center [340, 238] width 84 height 29
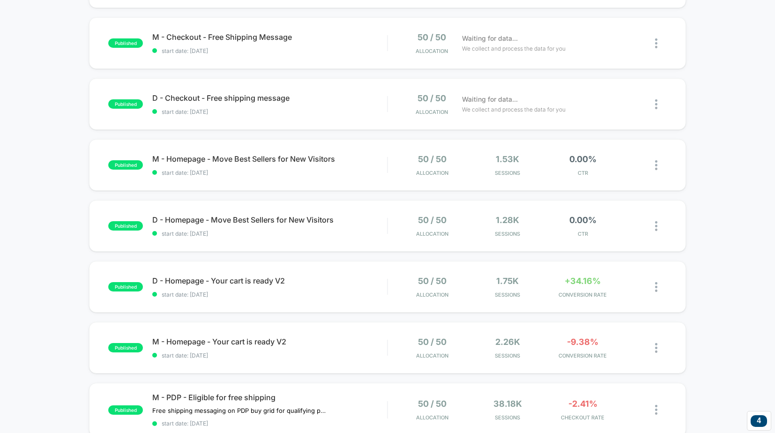
scroll to position [125, 0]
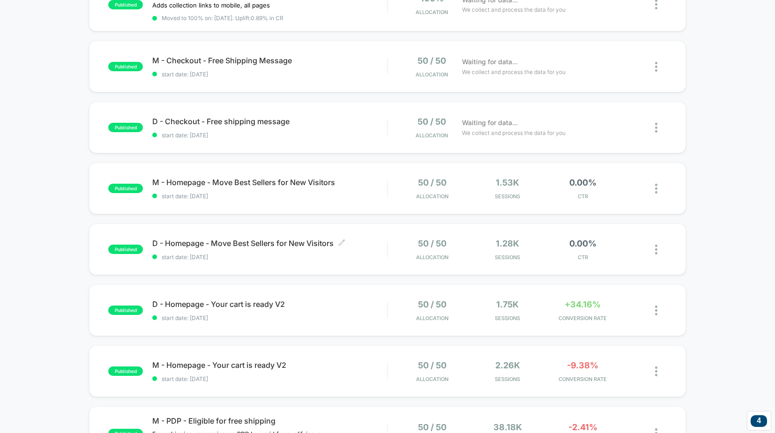
click at [228, 240] on span "D - Homepage - Move Best Sellers for New Visitors Click to edit experience deta…" at bounding box center [269, 242] width 235 height 9
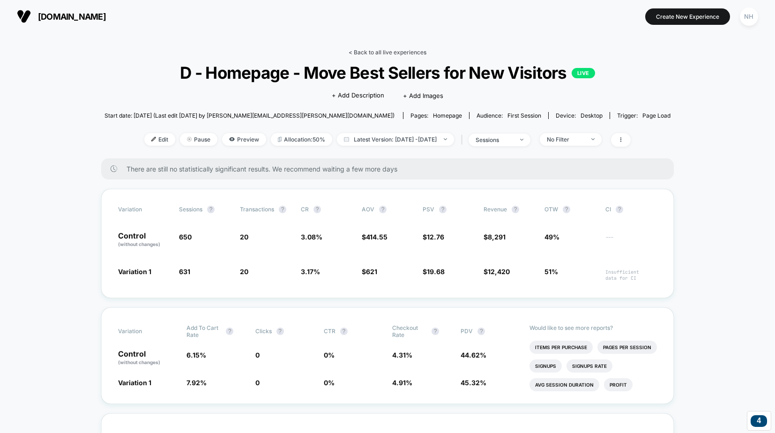
click at [368, 52] on link "< Back to all live experiences" at bounding box center [388, 52] width 78 height 7
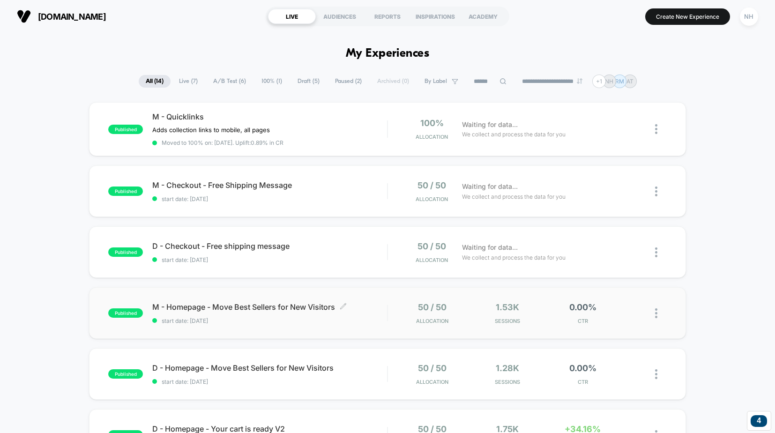
click at [286, 305] on span "M - Homepage - Move Best Sellers for New Visitors Click to edit experience deta…" at bounding box center [269, 306] width 235 height 9
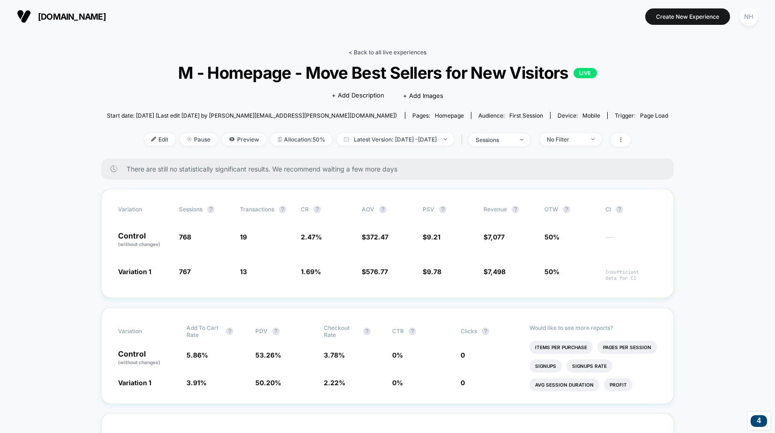
click at [372, 53] on link "< Back to all live experiences" at bounding box center [388, 52] width 78 height 7
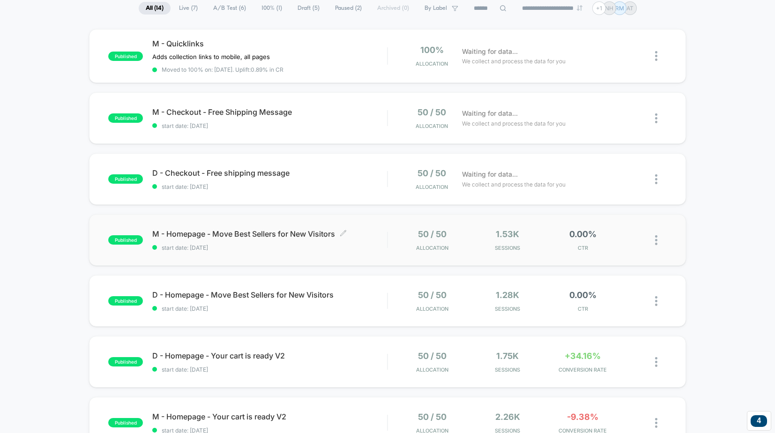
scroll to position [231, 0]
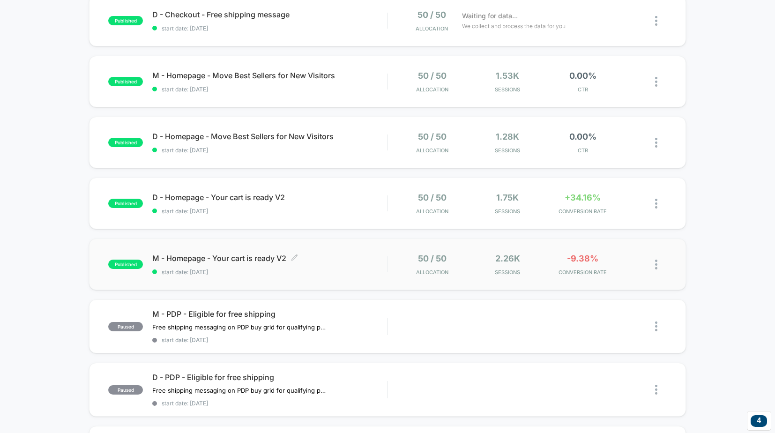
click at [342, 261] on span "M - Homepage - Your cart is ready V2 Click to edit experience details" at bounding box center [269, 257] width 235 height 9
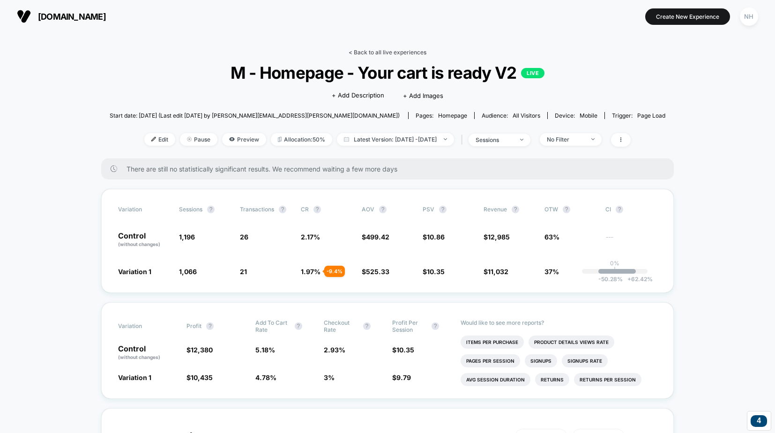
click at [394, 53] on link "< Back to all live experiences" at bounding box center [388, 52] width 78 height 7
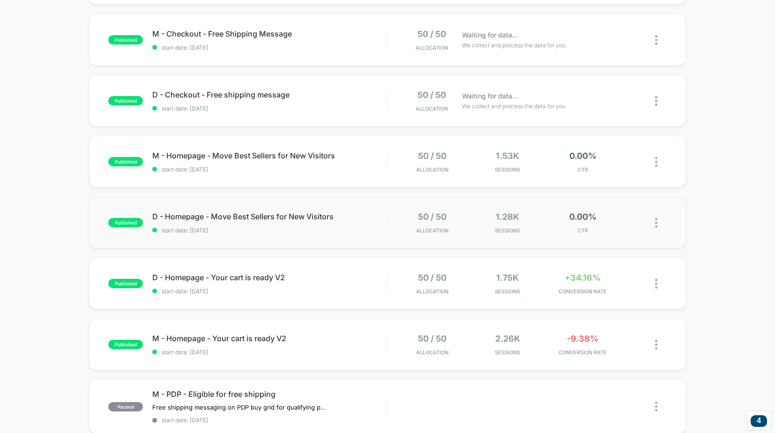
scroll to position [157, 0]
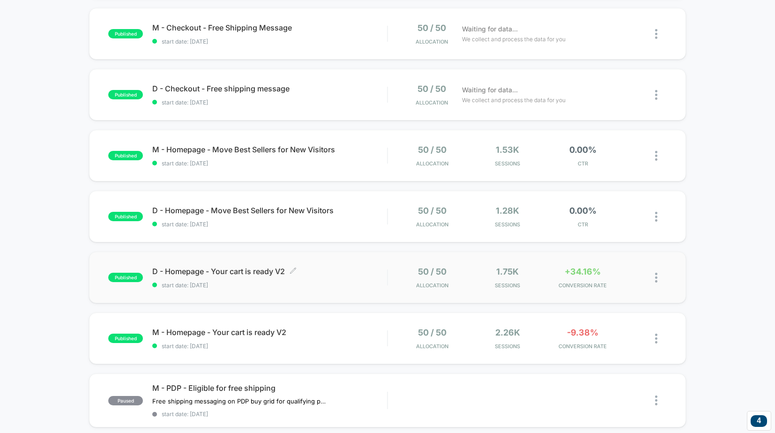
click at [350, 278] on div "D - Homepage - Your cart is ready V2 Click to edit experience details Click to …" at bounding box center [269, 278] width 235 height 22
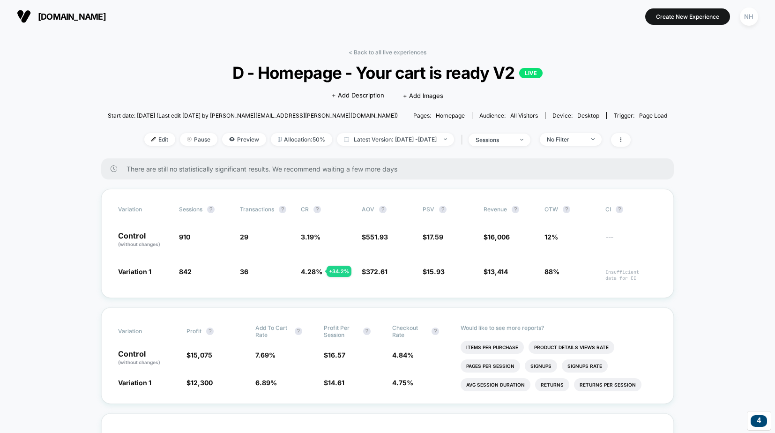
click at [380, 50] on link "< Back to all live experiences" at bounding box center [388, 52] width 78 height 7
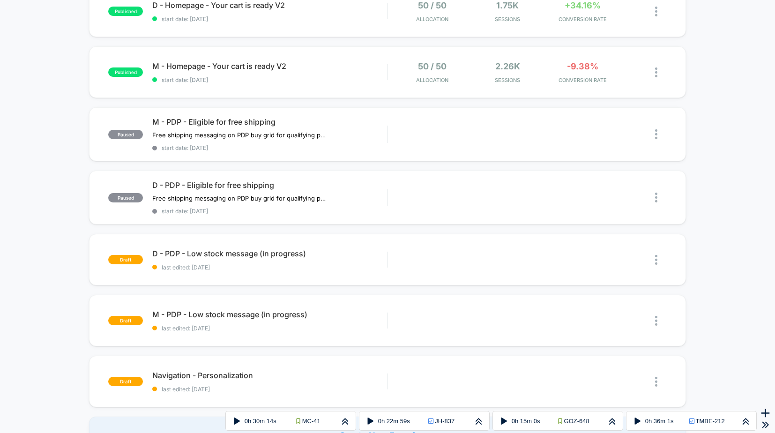
scroll to position [425, 0]
